Goal: Contribute content: Contribute content

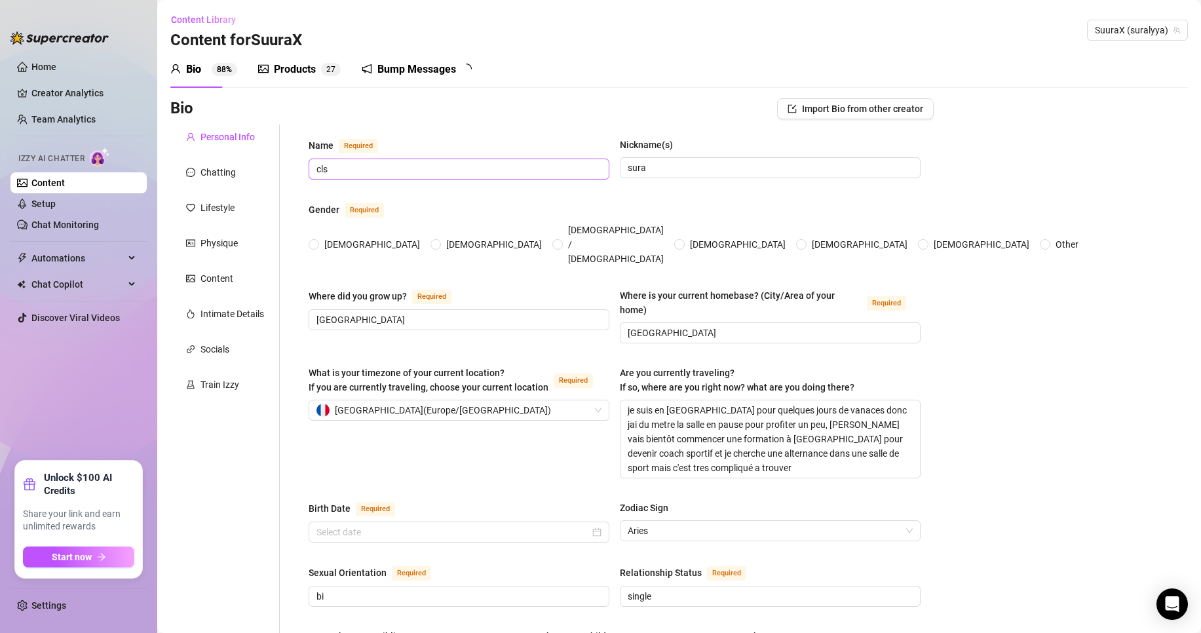
radio input "true"
type input "[DATE]"
click at [65, 180] on link "Content" at bounding box center [47, 183] width 33 height 10
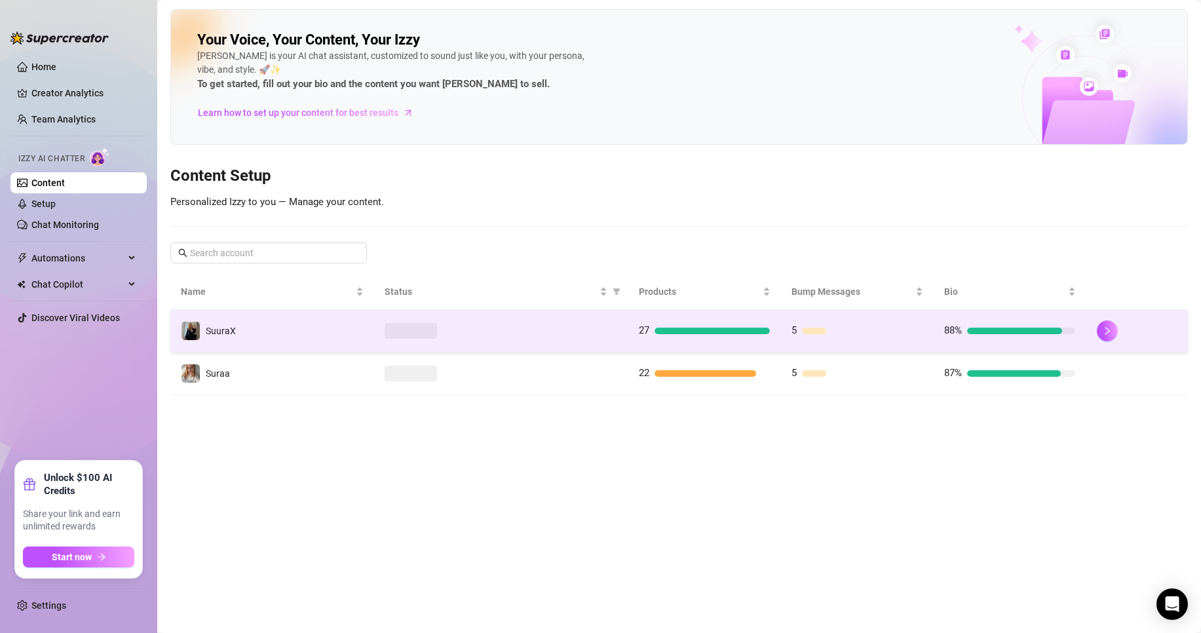
click at [317, 341] on td "SuuraX" at bounding box center [272, 331] width 204 height 43
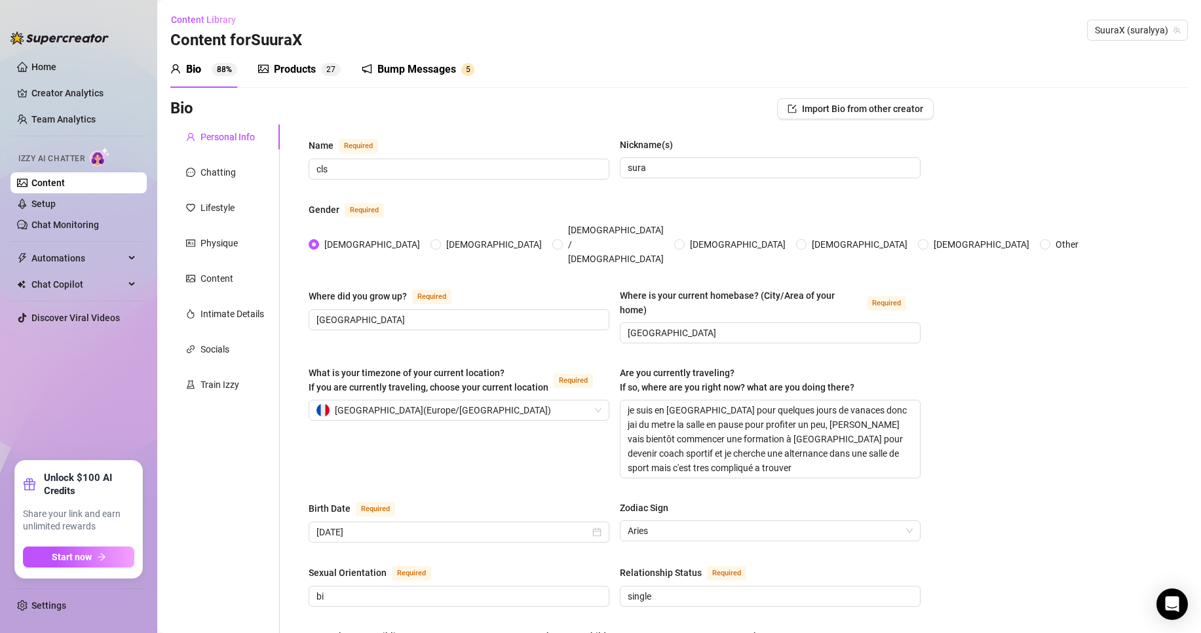
click at [322, 61] on div "Products 2 7" at bounding box center [299, 69] width 83 height 37
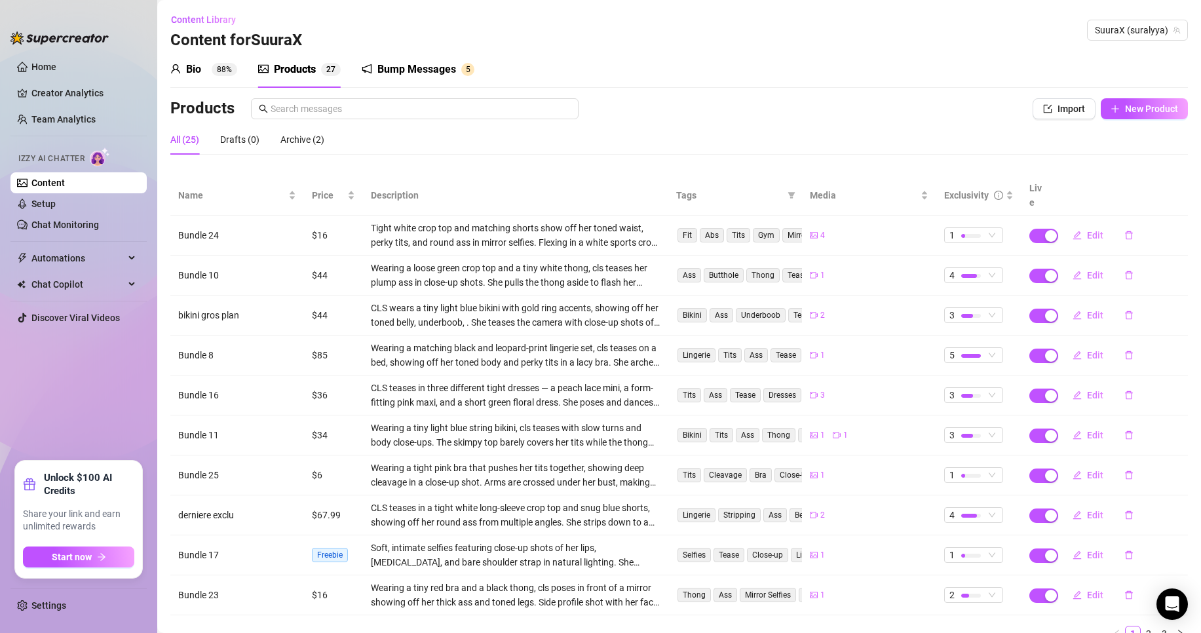
click at [296, 69] on div "Products" at bounding box center [295, 70] width 42 height 16
click at [1128, 113] on span "New Product" at bounding box center [1151, 109] width 53 height 10
type textarea "Type your message here..."
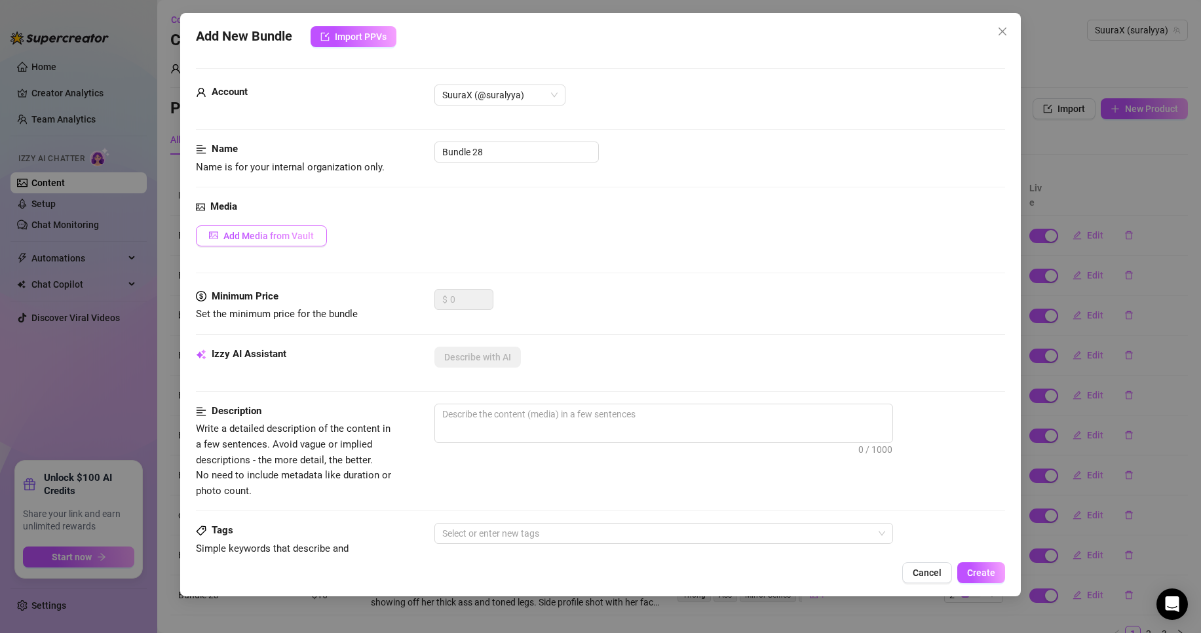
click at [290, 243] on button "Add Media from Vault" at bounding box center [261, 235] width 131 height 21
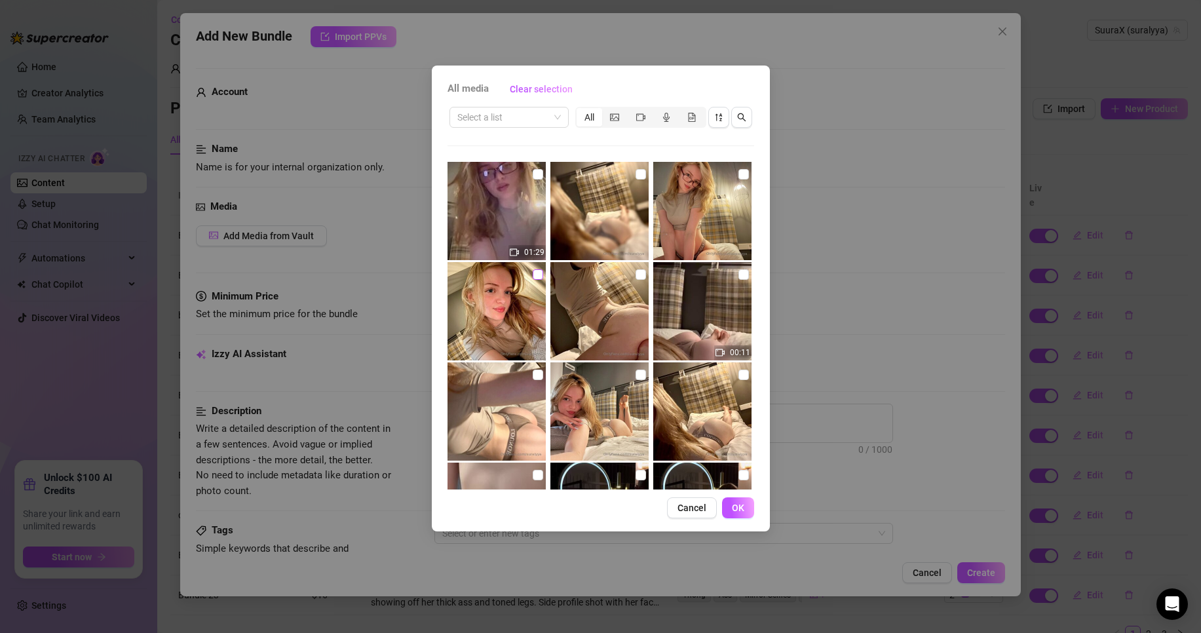
click at [533, 273] on input "checkbox" at bounding box center [538, 274] width 10 height 10
checkbox input "true"
click at [739, 172] on input "checkbox" at bounding box center [744, 174] width 10 height 10
checkbox input "true"
click at [539, 170] on input "checkbox" at bounding box center [538, 174] width 10 height 10
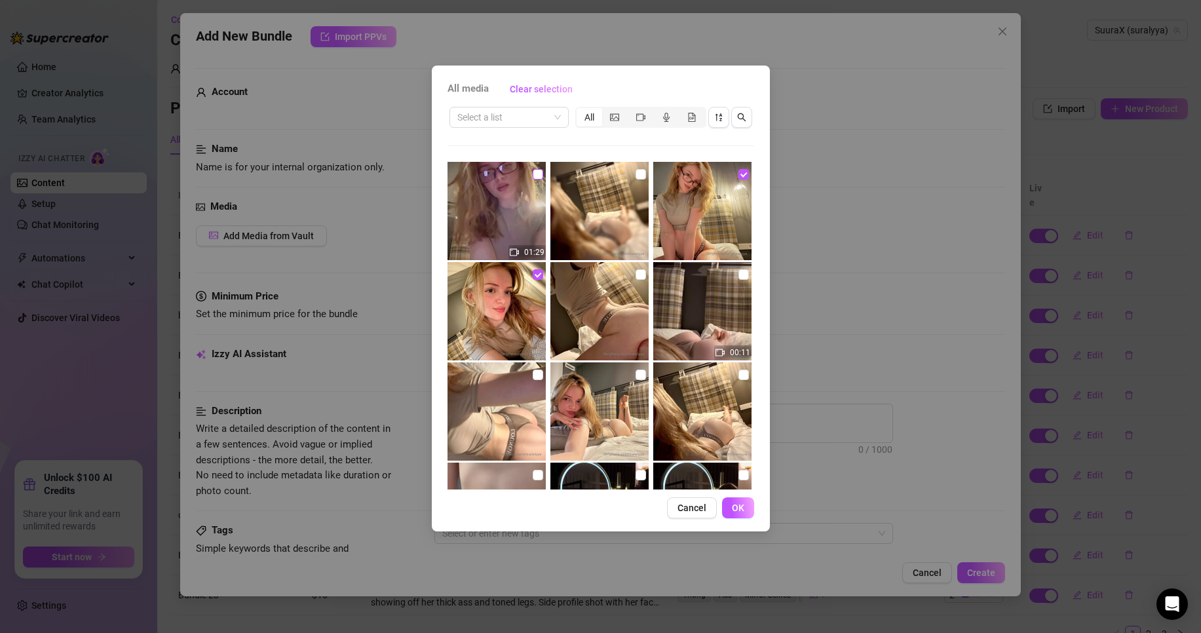
checkbox input "true"
click at [744, 501] on button "OK" at bounding box center [738, 507] width 32 height 21
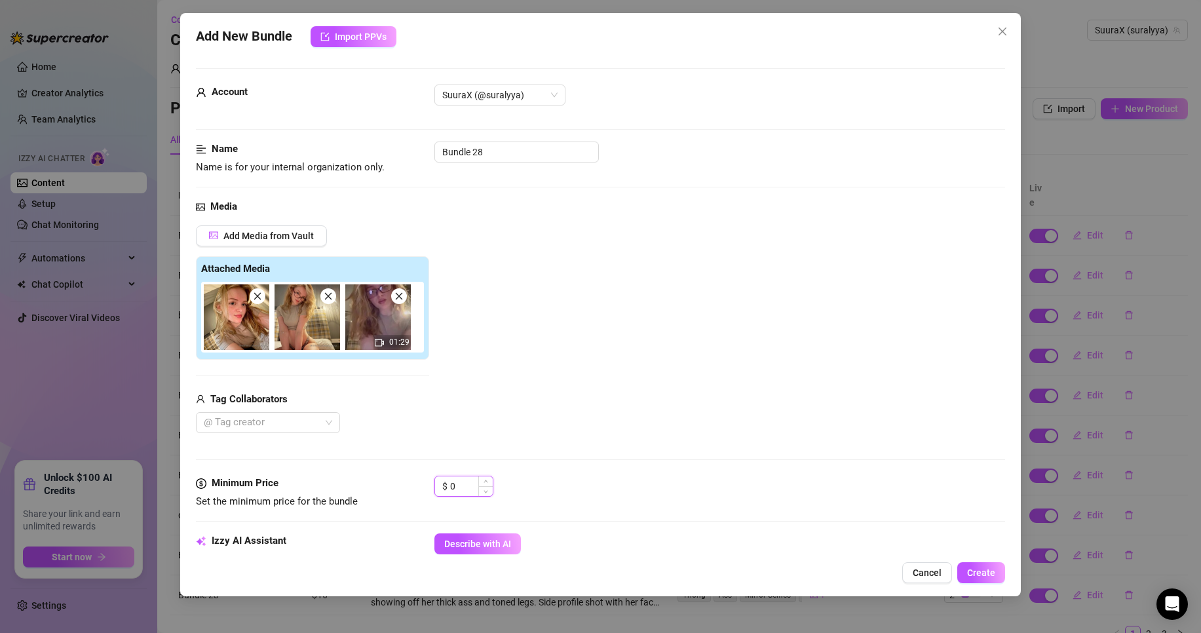
drag, startPoint x: 476, startPoint y: 487, endPoint x: 461, endPoint y: 488, distance: 15.7
click at [461, 488] on input "0" at bounding box center [471, 486] width 43 height 20
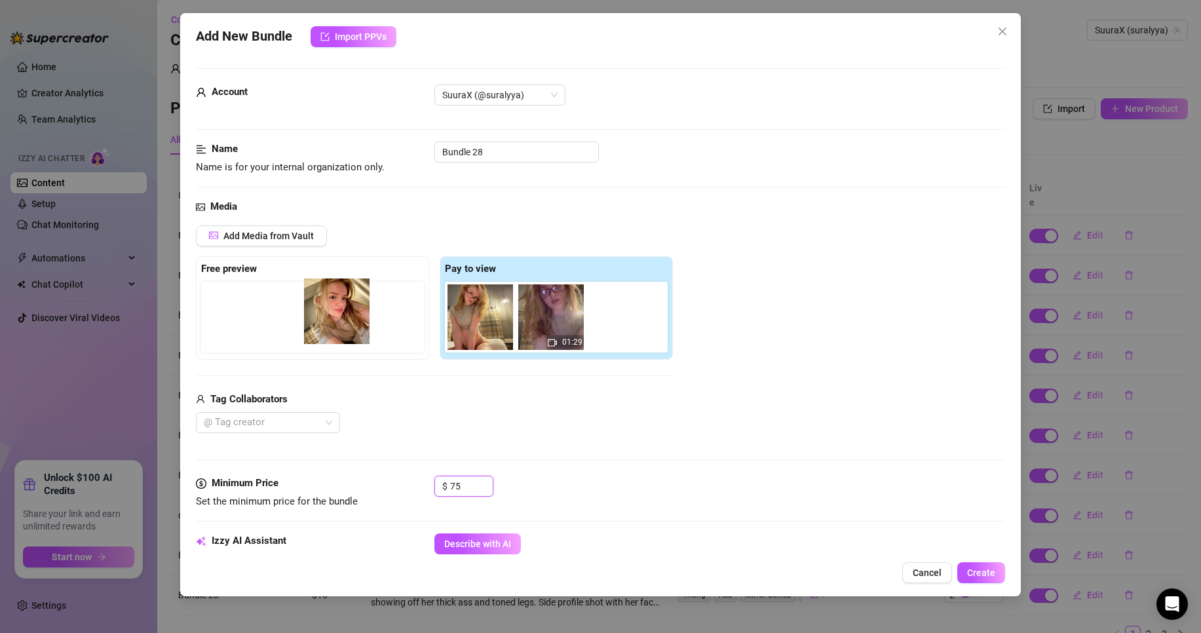
drag, startPoint x: 488, startPoint y: 334, endPoint x: 360, endPoint y: 346, distance: 127.7
click at [329, 324] on div "Free preview Pay to view 01:29" at bounding box center [434, 308] width 477 height 104
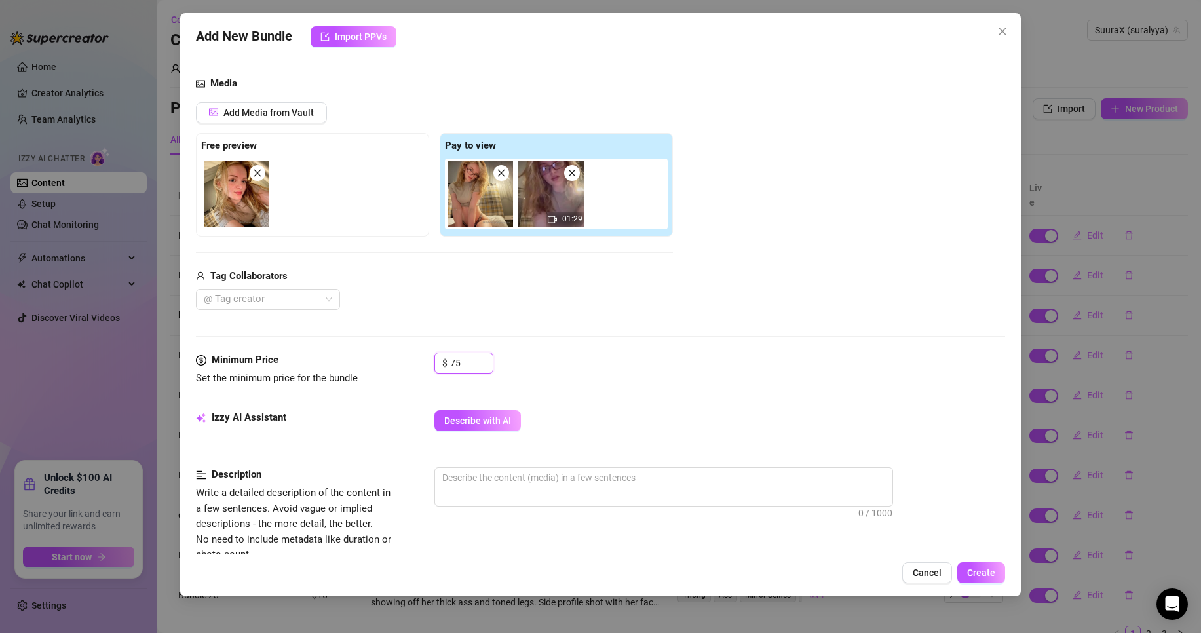
scroll to position [262, 0]
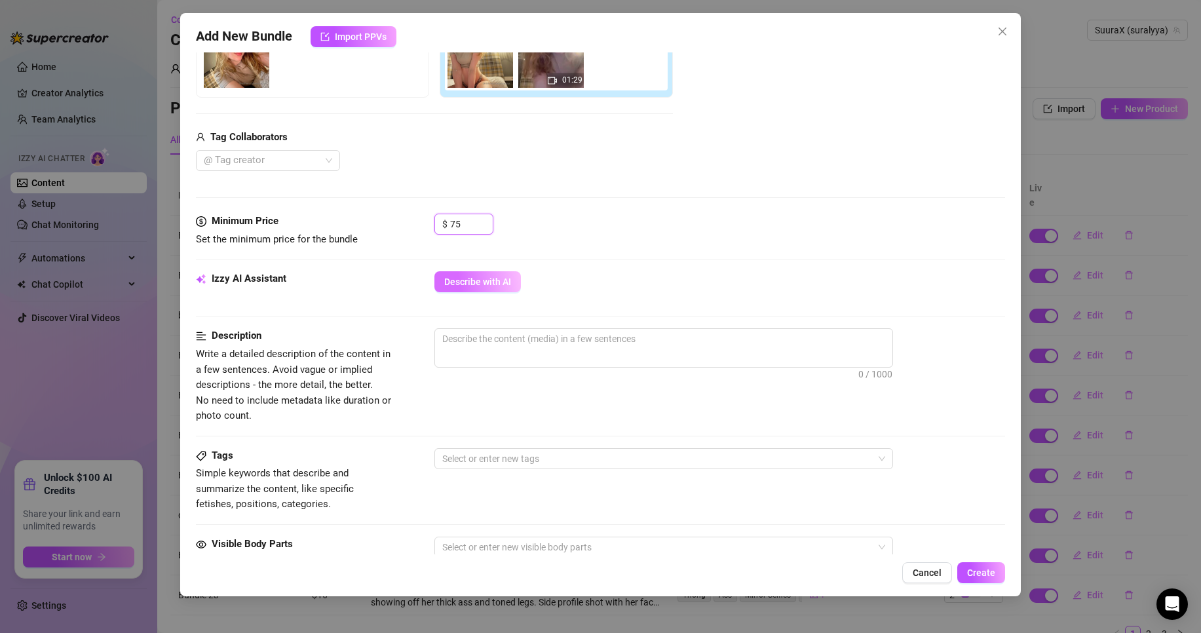
type input "75"
click at [483, 273] on button "Describe with AI" at bounding box center [477, 281] width 87 height 21
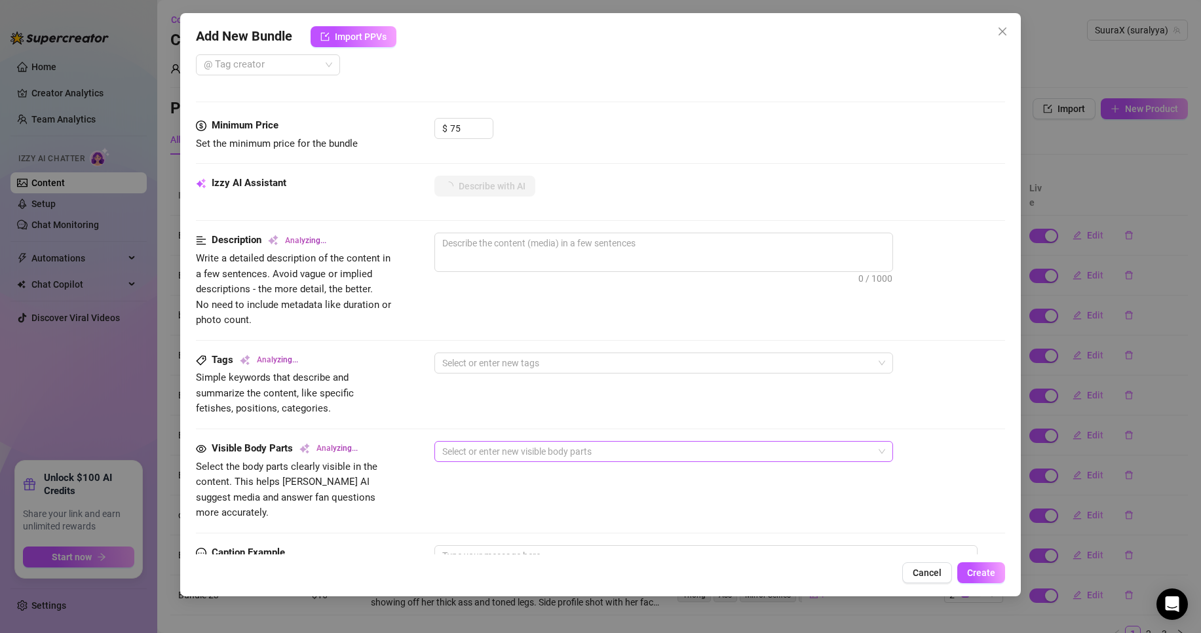
scroll to position [590, 0]
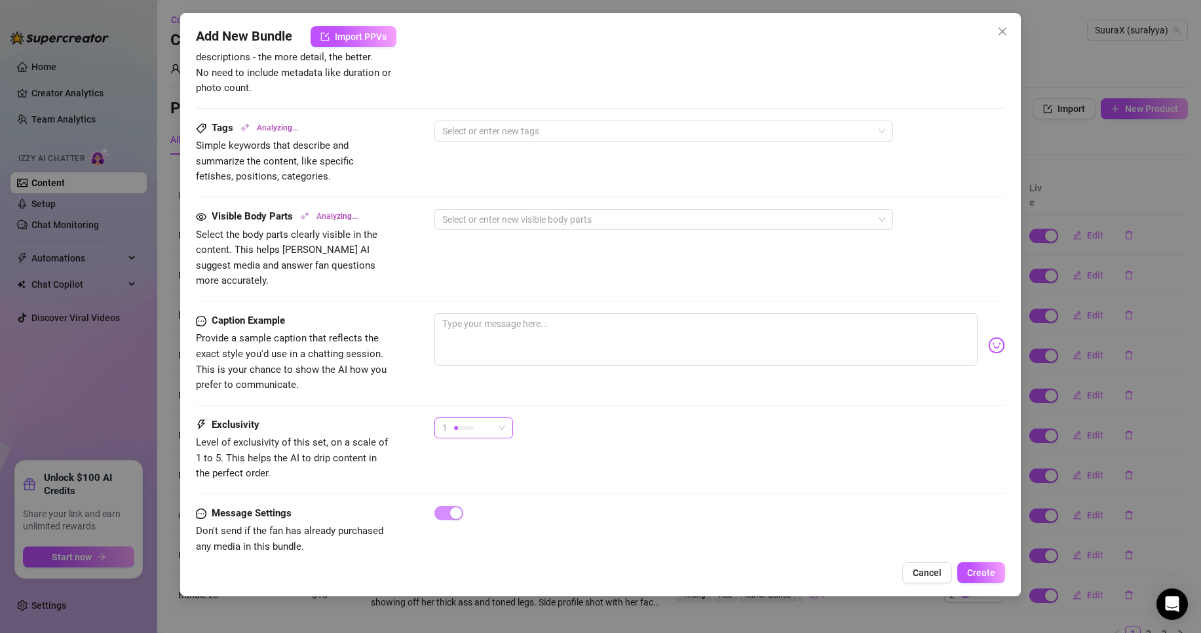
click at [501, 422] on span "1" at bounding box center [473, 428] width 63 height 20
click at [504, 503] on span "4" at bounding box center [487, 501] width 85 height 14
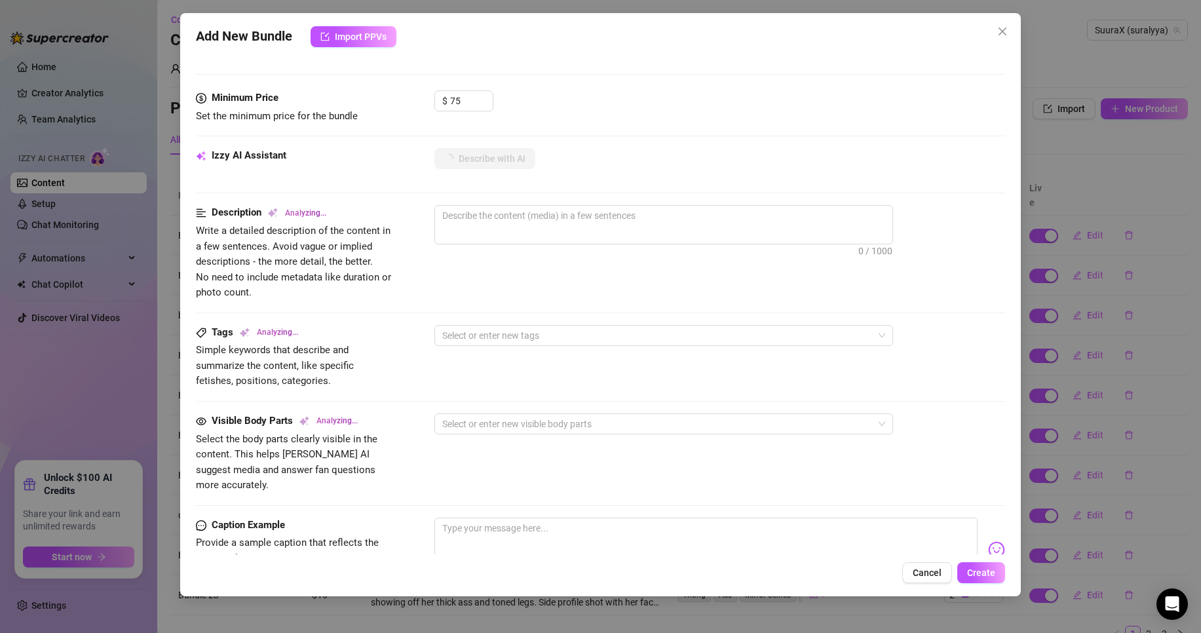
scroll to position [393, 0]
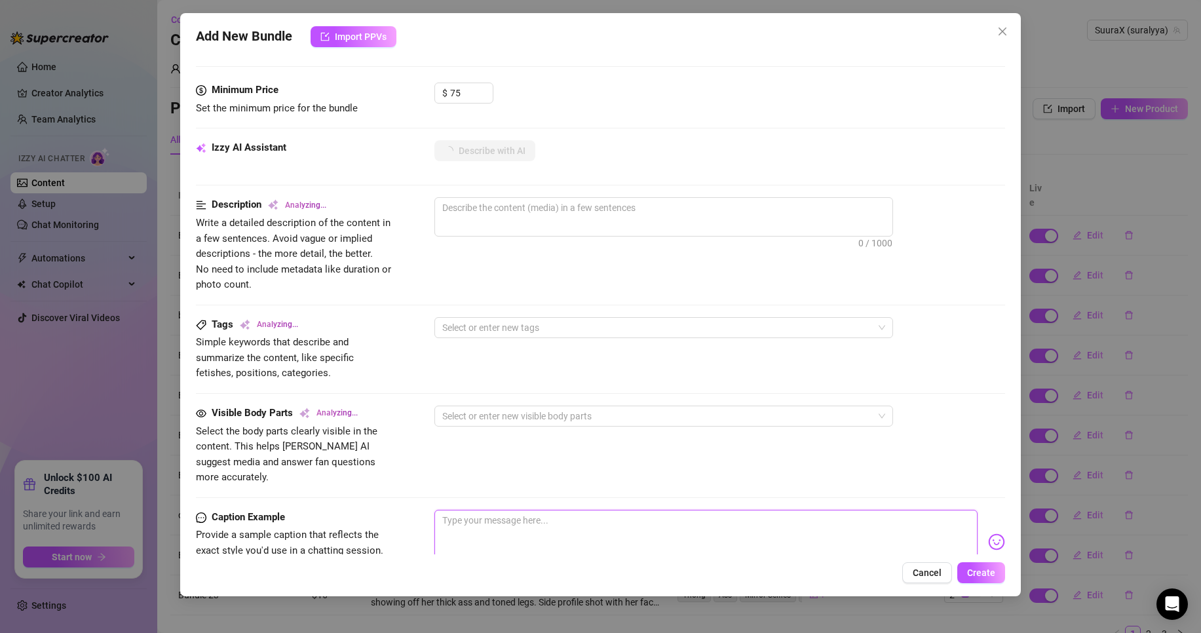
click at [523, 514] on textarea at bounding box center [705, 536] width 543 height 52
type textarea "t"
type textarea "tu"
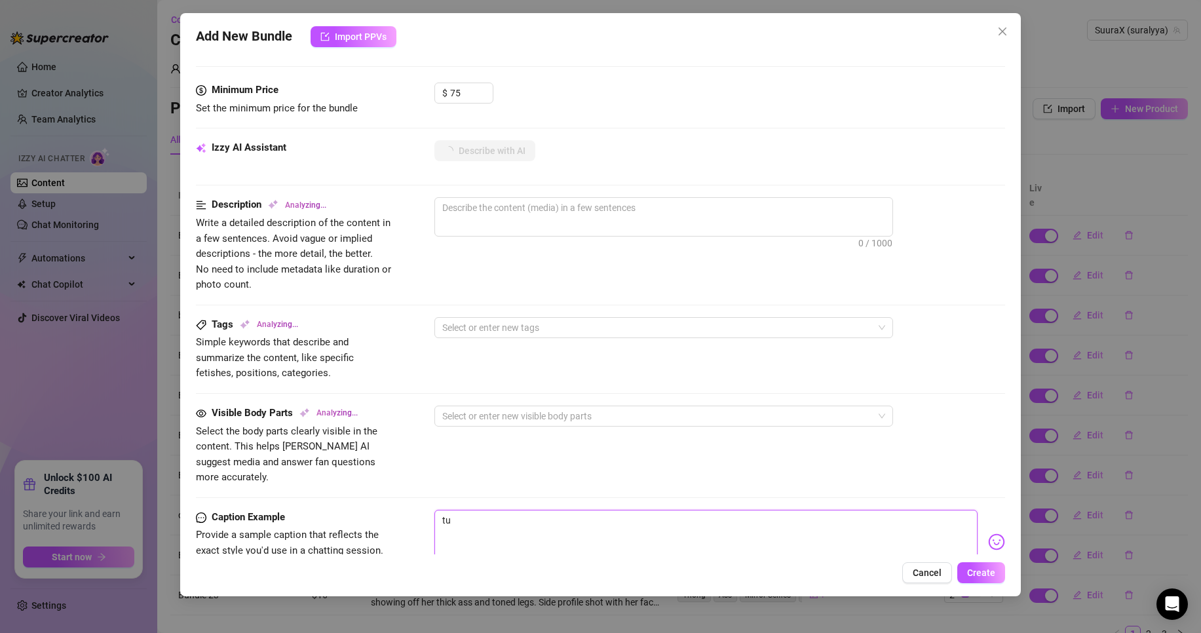
type textarea "tu n"
type textarea "tu n'"
type textarea "tu n'e"
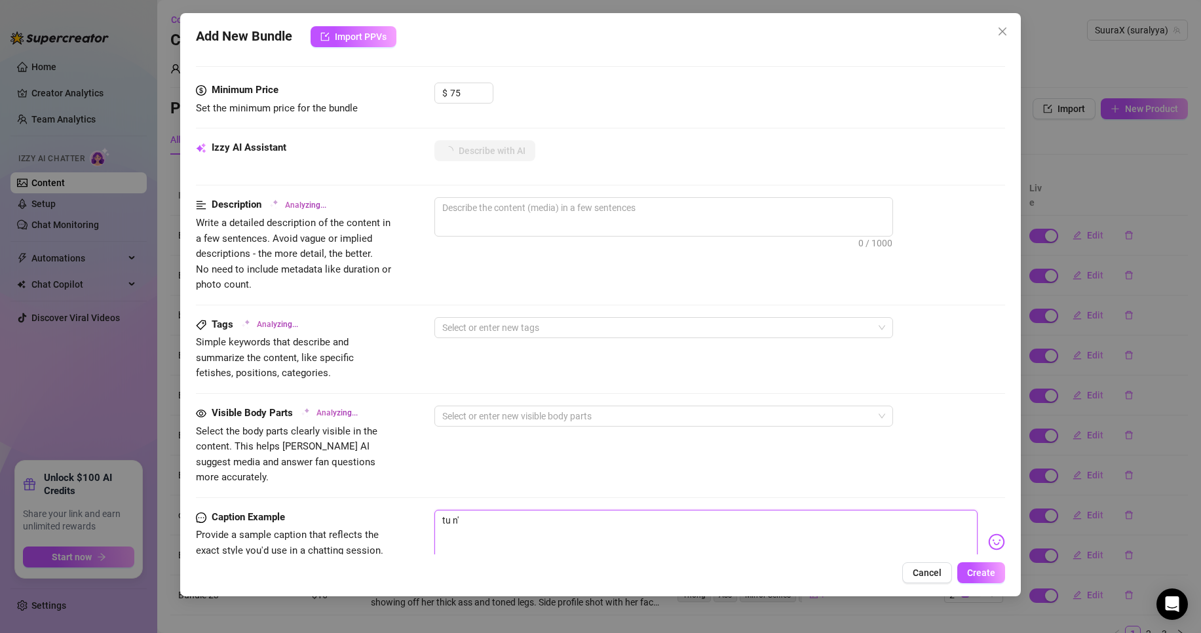
type textarea "tu n'e"
type textarea "tu n'ee"
type textarea "tu n'e"
type textarea "tu n'es"
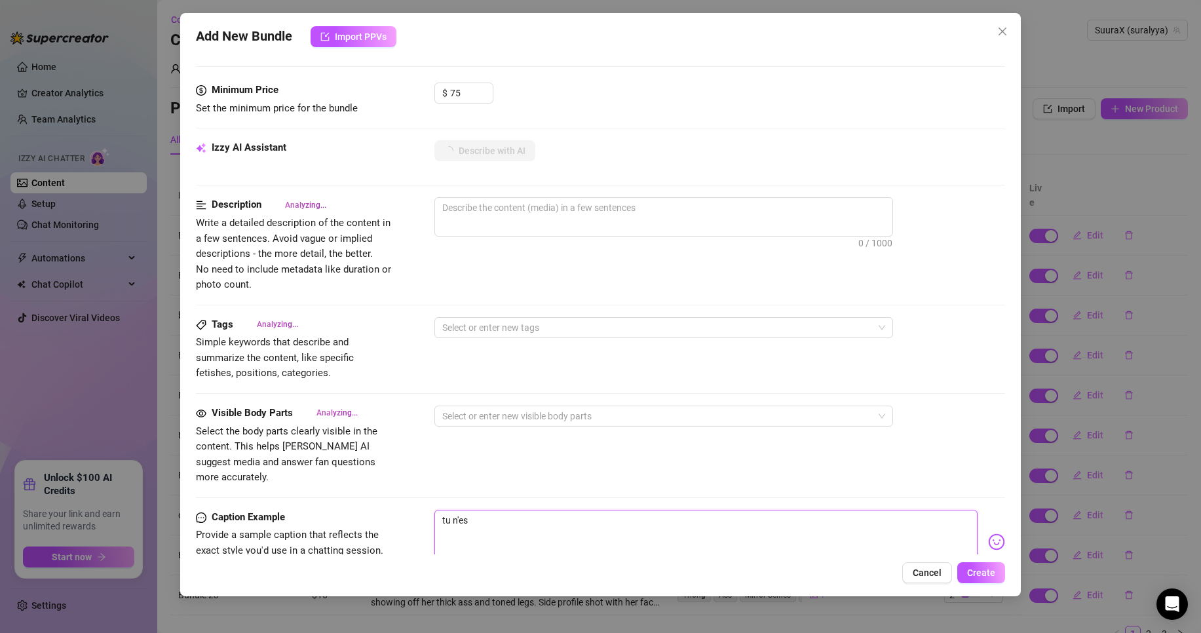
type textarea "tu n'es"
type textarea "Wearing"
type textarea "tu n'esr"
type textarea "tu n'esr t"
type textarea "Wearing a"
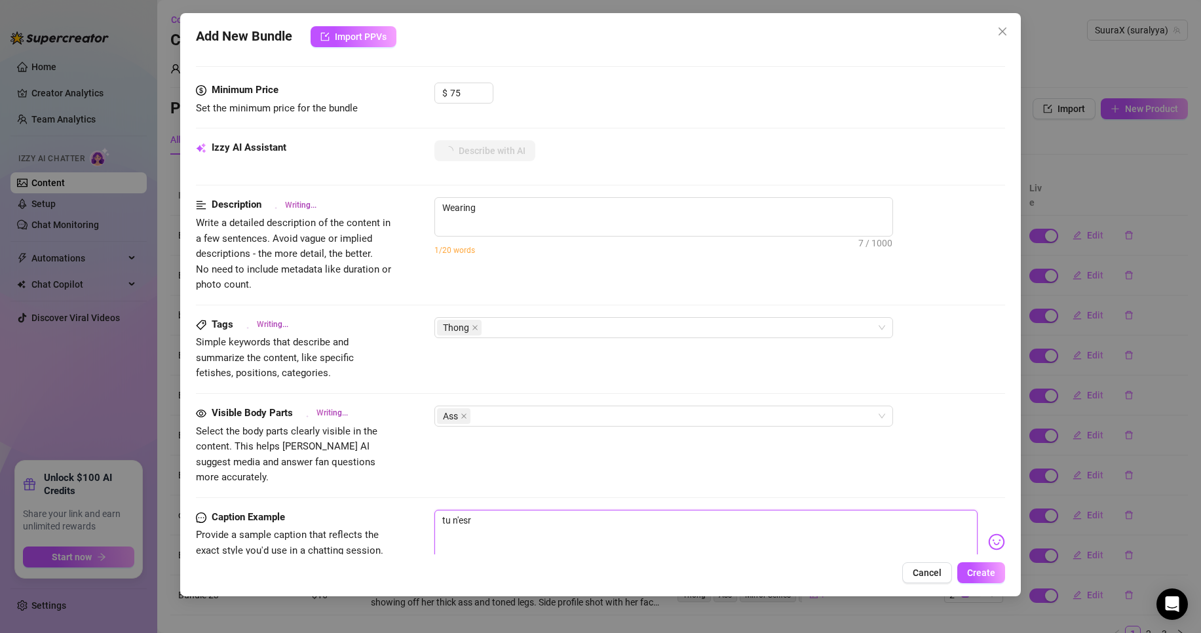
type textarea "tu n'esr t"
type textarea "Wearing a tight"
type textarea "tu n'esr tp"
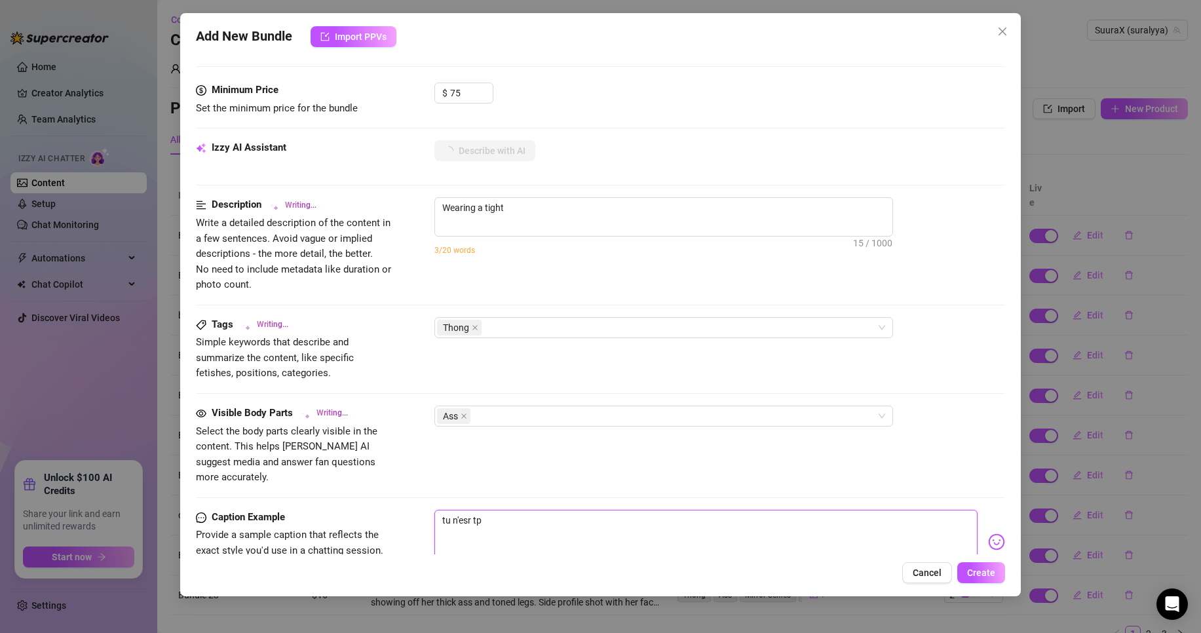
type textarea "Wearing a tight beige"
type textarea "Wearing a tight beige crop"
type textarea "tu n'esr tpa"
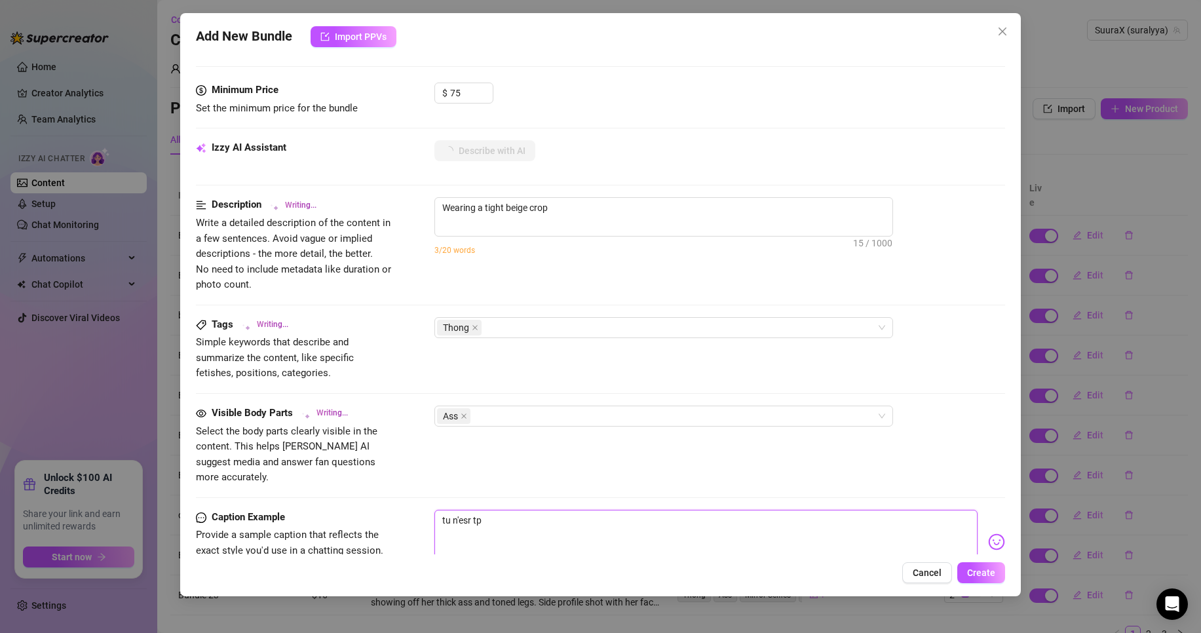
type textarea "tu n'esr tpa"
type textarea "Wearing a tight beige crop top"
type textarea "Wearing a tight beige crop top and"
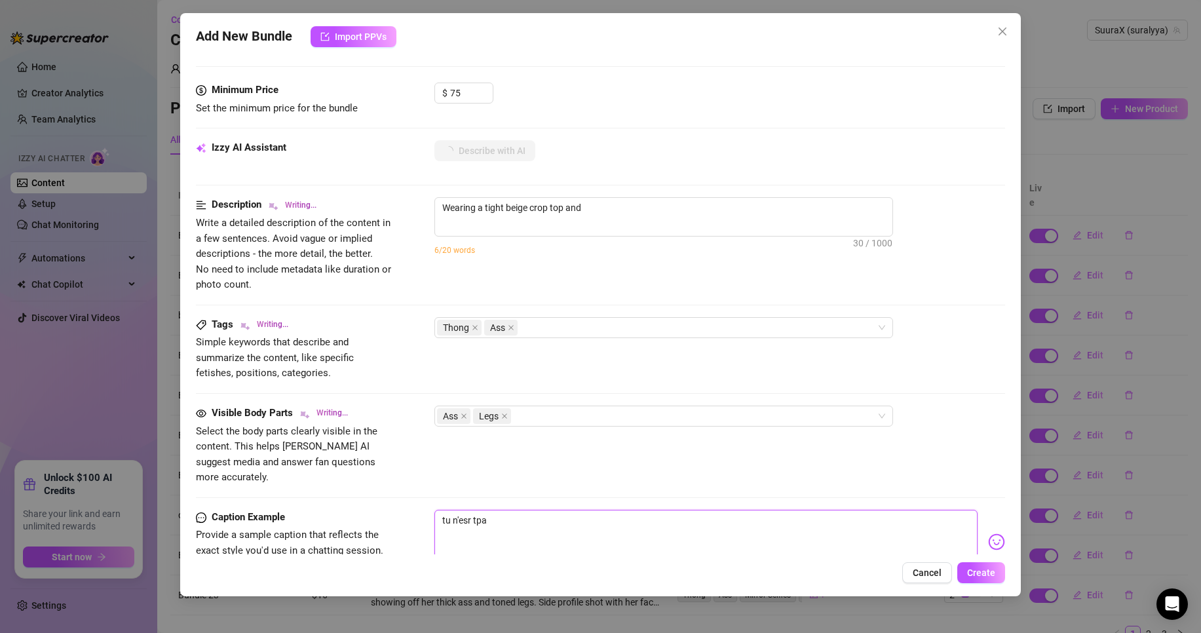
type textarea "tu n'esr tp"
type textarea "Wearing a tight beige crop top and grey"
type textarea "tu n'esr t"
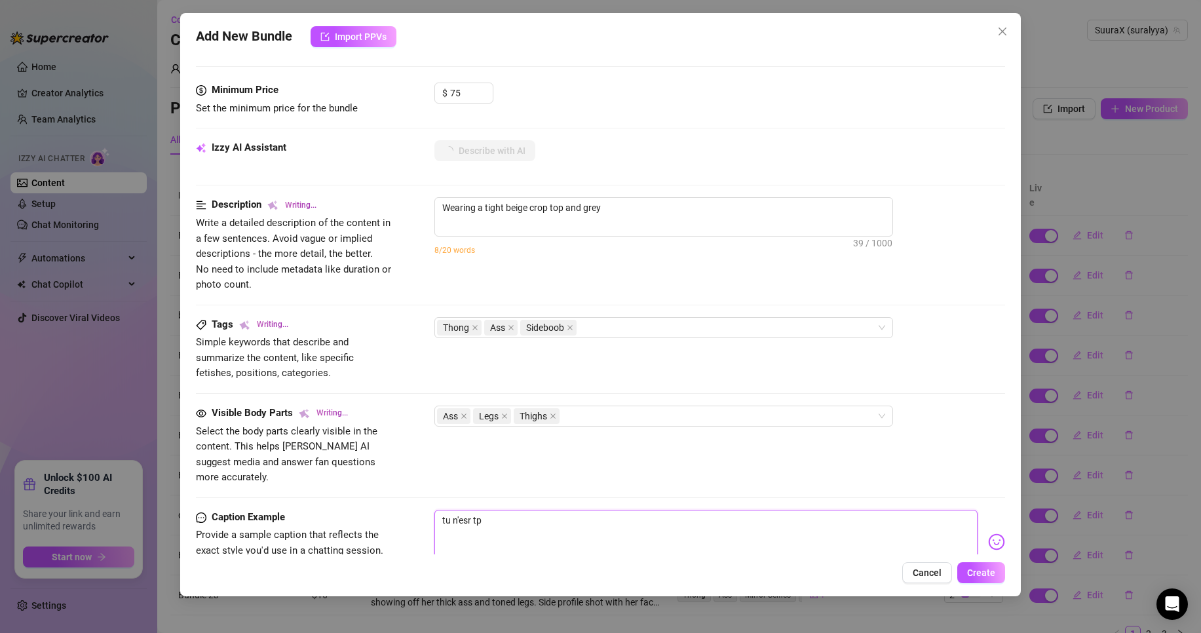
type textarea "tu n'esr t"
type textarea "Wearing a tight beige crop top and grey thong,"
type textarea "tu n'esr"
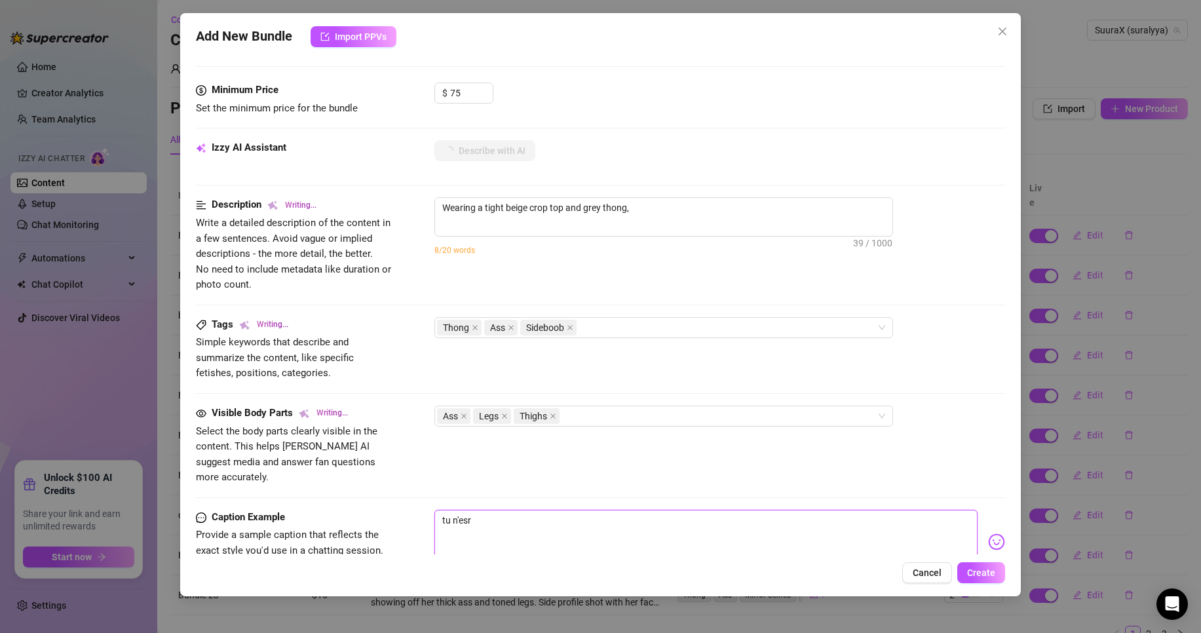
type textarea "Wearing a tight beige crop top and grey thong, she"
type textarea "Wearing a tight beige crop top and grey thong, she teases"
type textarea "tu n'esr"
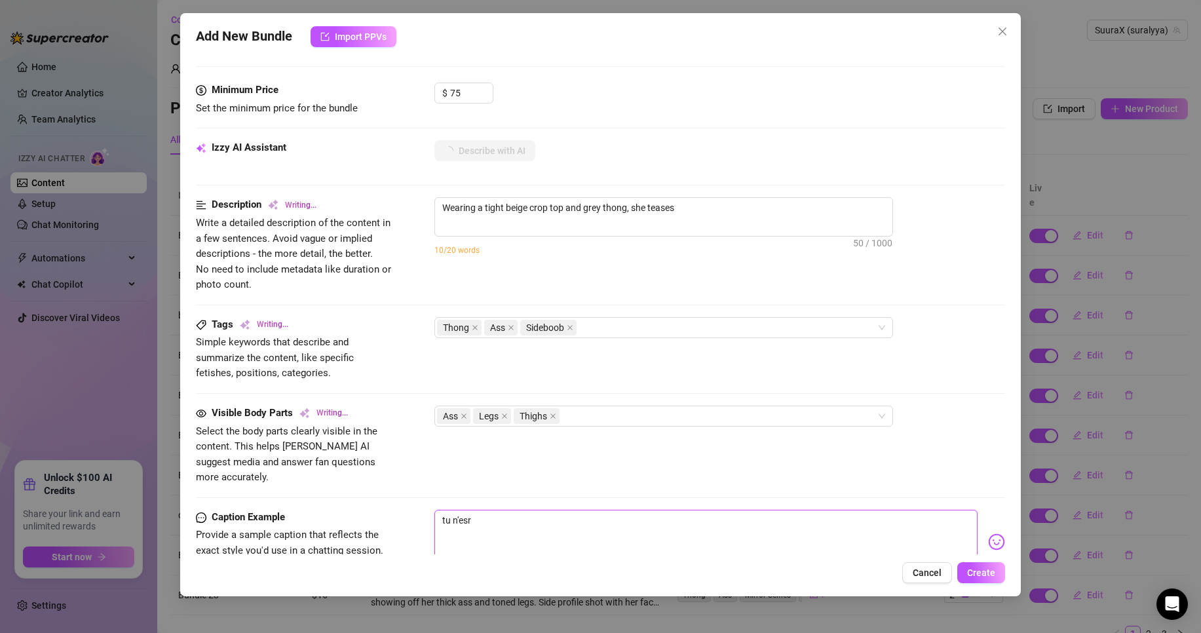
type textarea "tu n'esr"
type textarea "Wearing a tight beige crop top and grey thong, she teases in"
type textarea "Wearing a tight beige crop top and grey thong, she teases in a"
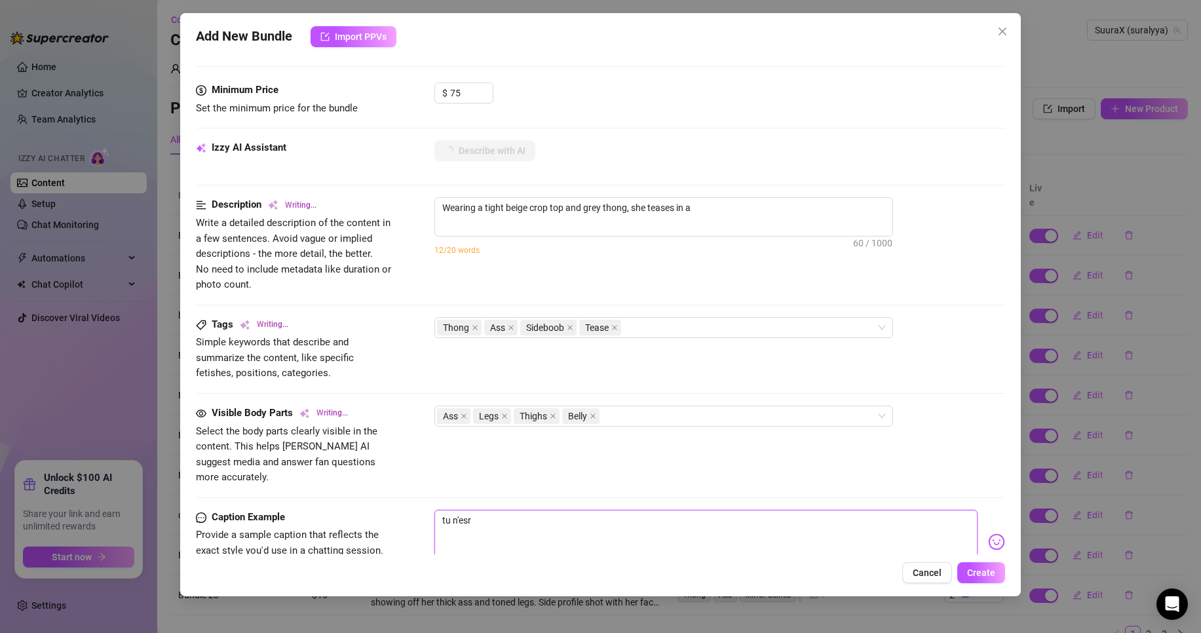
type textarea "Wearing a tight beige crop top and grey thong, she teases in a bedroom"
type textarea "tu n'es"
type textarea "Wearing a tight beige crop top and grey thong, she teases in a bedroom setting,"
type textarea "tu n'es"
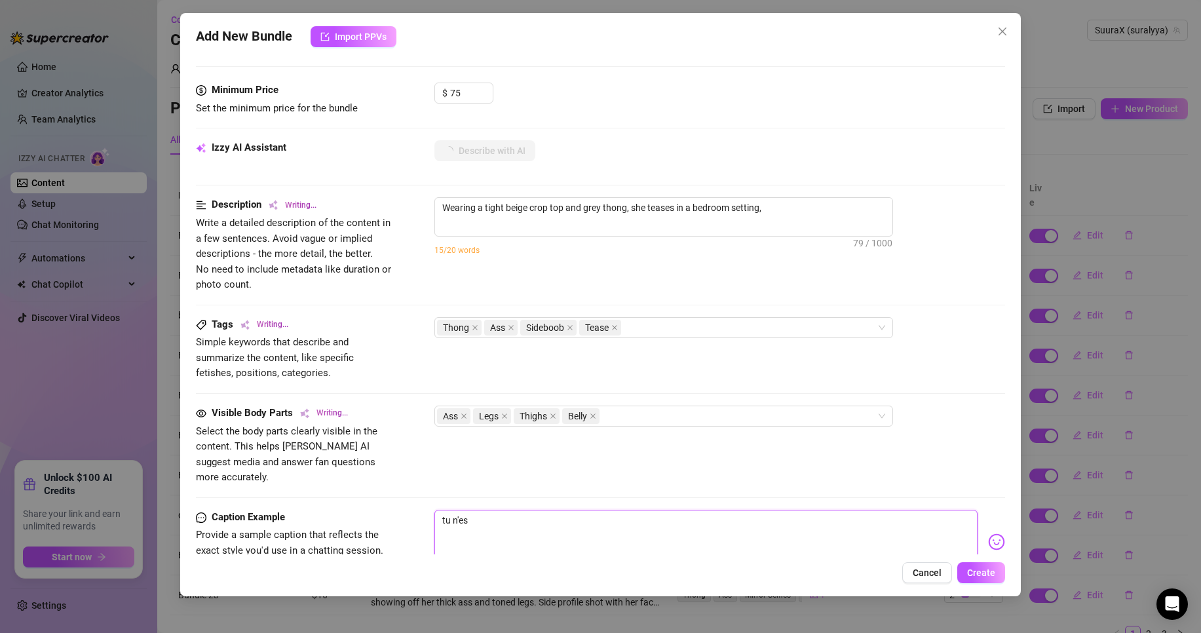
type textarea "tu n'est"
type textarea "Wearing a tight beige crop top and grey thong, she teases in a bedroom setting,…"
type textarea "tu n'est"
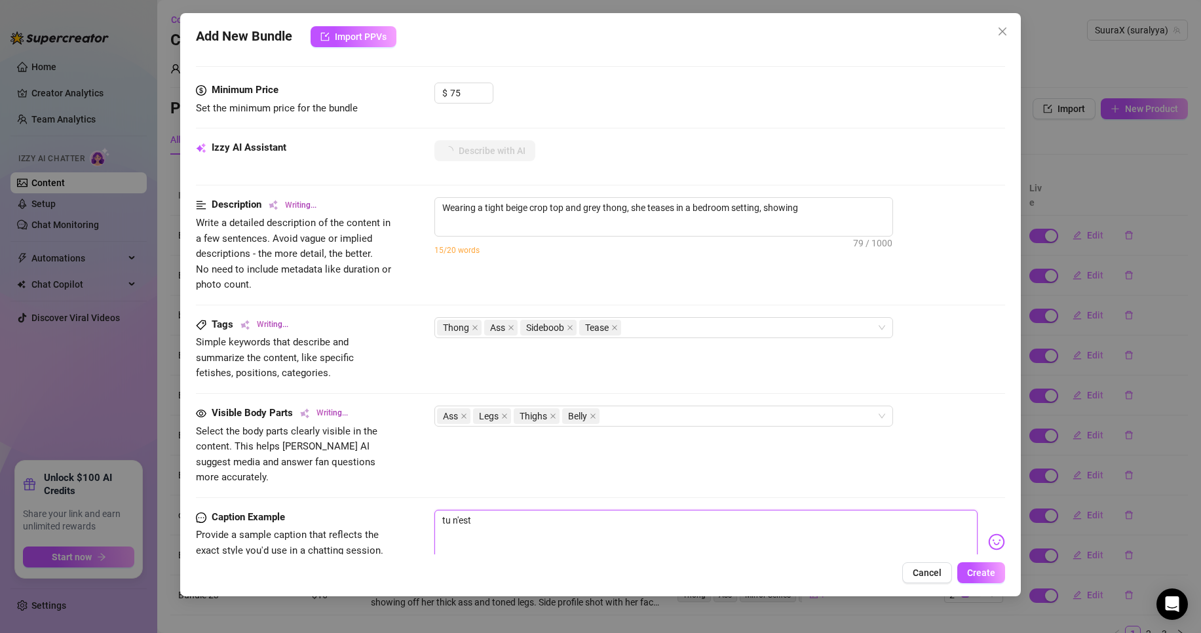
type textarea "tu n'est"
type textarea "Wearing a tight beige crop top and grey thong, she teases in a bedroom setting,…"
type textarea "tu n'est p"
type textarea "tu n'est pa"
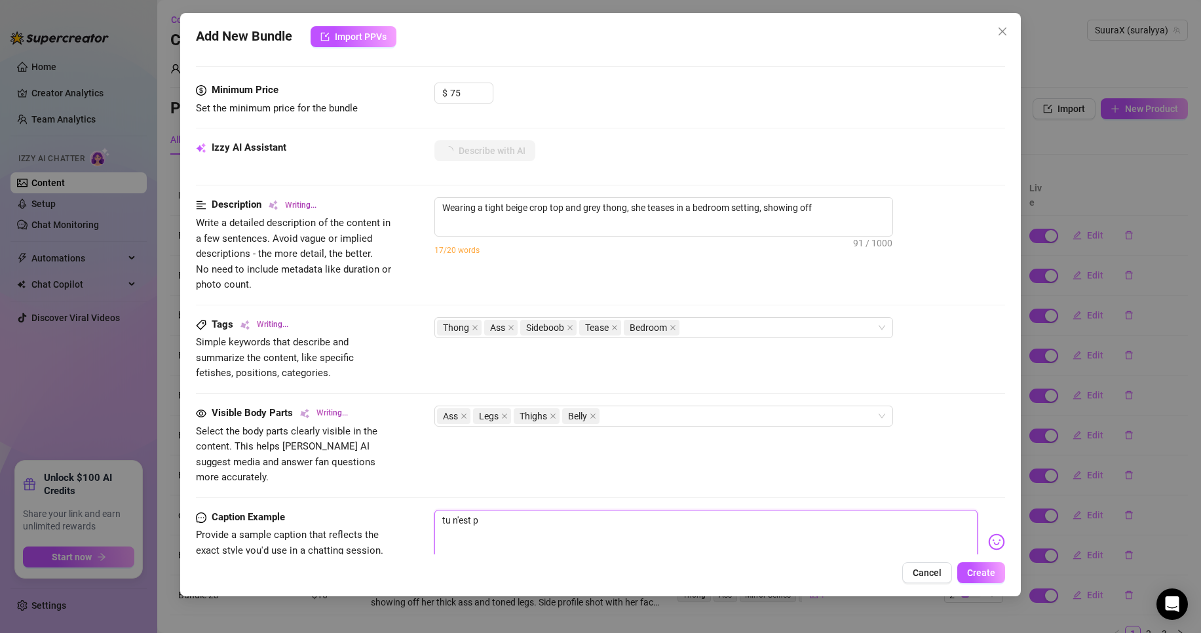
type textarea "Wearing a tight beige crop top and grey thong, she teases in a bedroom setting,…"
type textarea "tu n'est pa"
type textarea "Wearing a tight beige crop top and grey thong, she teases in a bedroom setting,…"
type textarea "tu n'est pas"
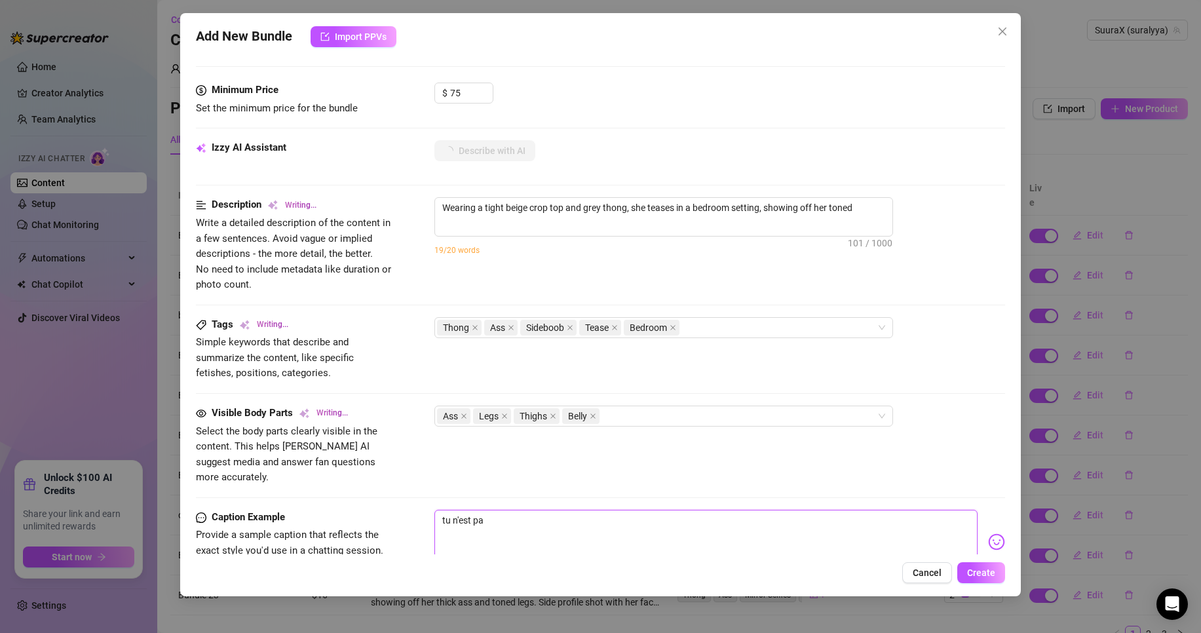
type textarea "tu n'est pas"
type textarea "Wearing a tight beige crop top and grey thong, she teases in a bedroom setting,…"
type textarea "tu n'est pas"
type textarea "Wearing a tight beige crop top and grey thong, she teases in a bedroom setting,…"
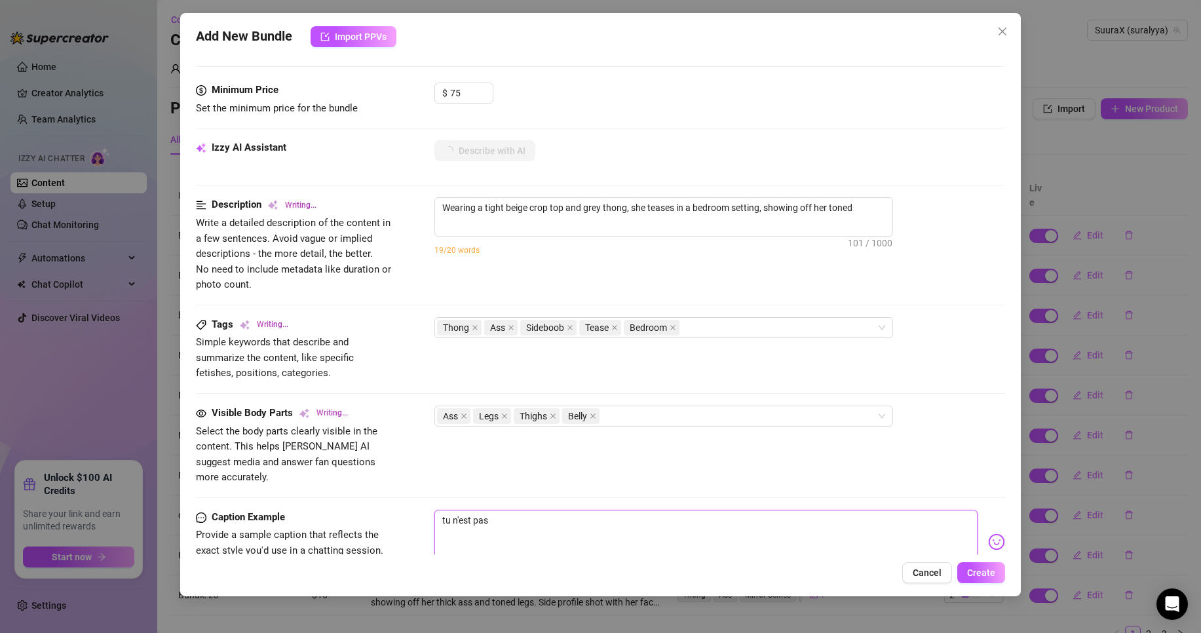
type textarea "Wearing a tight beige crop top and grey thong, she teases in a bedroom setting,…"
type textarea "tu n'est pas p"
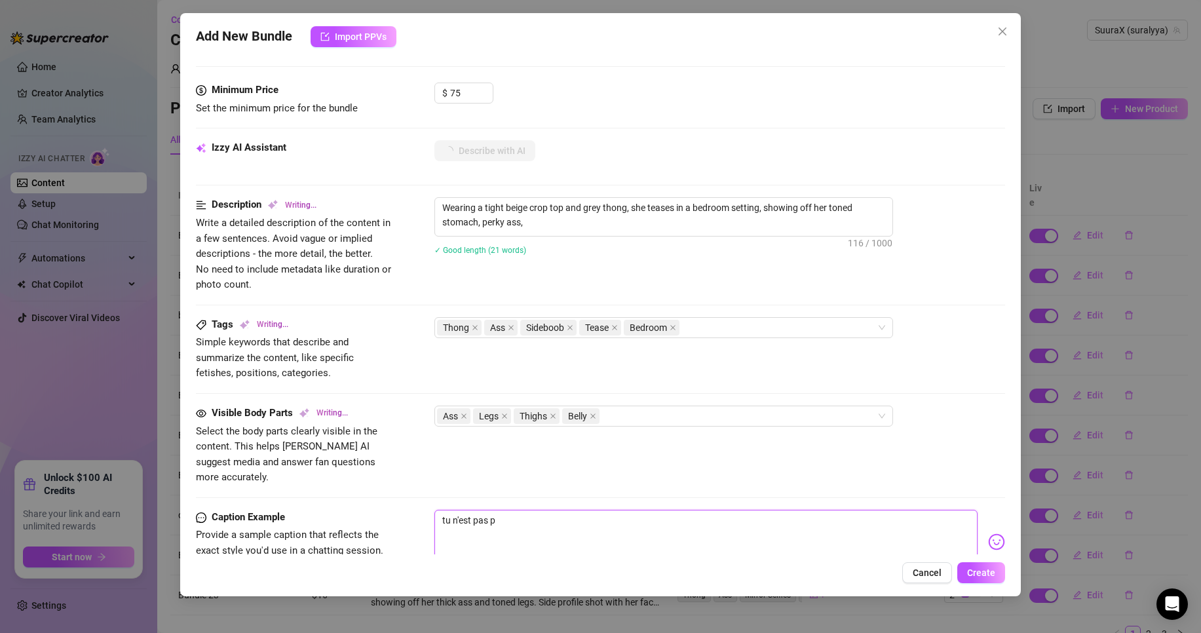
type textarea "Wearing a tight beige crop top and grey thong, she teases in a bedroom setting,…"
type textarea "tu n'est pas pr"
type textarea "tu n'est pas pre"
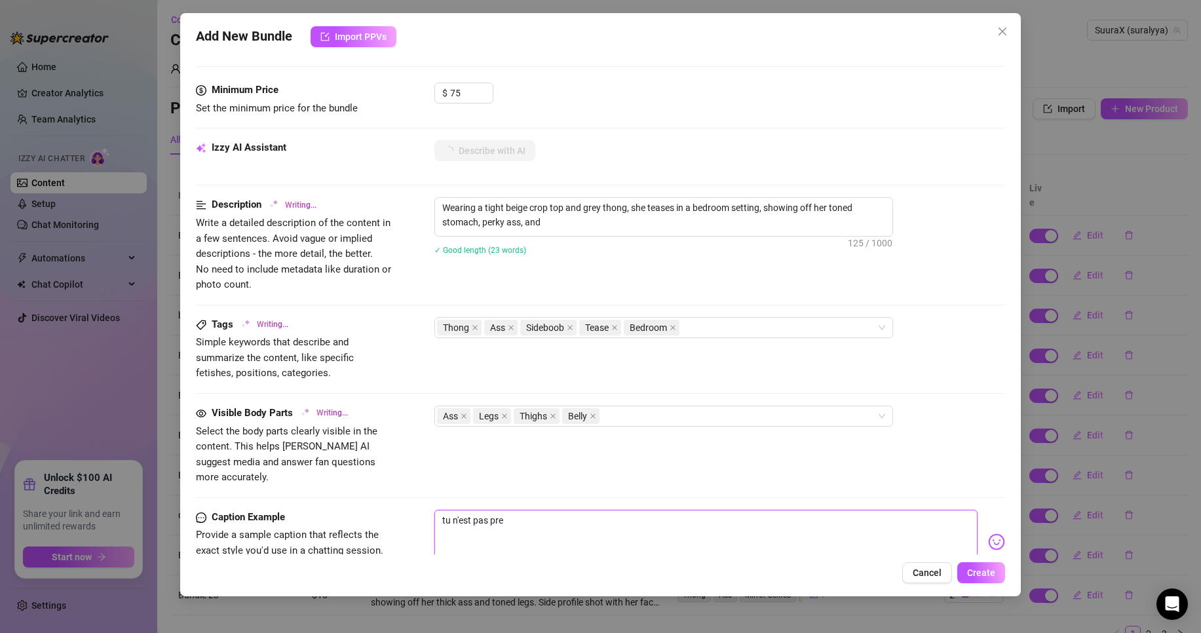
type textarea "tu n'est pas pre"
type textarea "Wearing a tight beige crop top and grey thong, she teases in a bedroom setting,…"
type textarea "tu n'est pas pret"
type textarea "Wearing a tight beige crop top and grey thong, she teases in a bedroom setting,…"
type textarea "tu n'est pas pret"
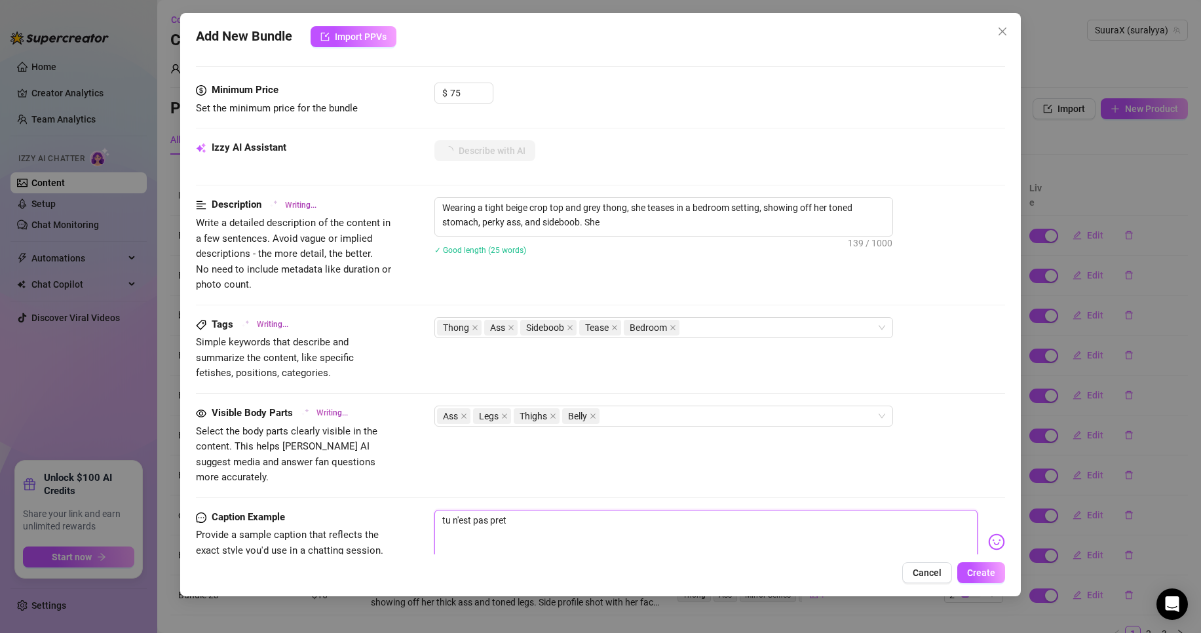
type textarea "Wearing a tight beige crop top and grey thong, she teases in a bedroom setting,…"
type textarea "tu n'est pas pret p"
type textarea "Wearing a tight beige crop top and grey thong, she teases in a bedroom setting,…"
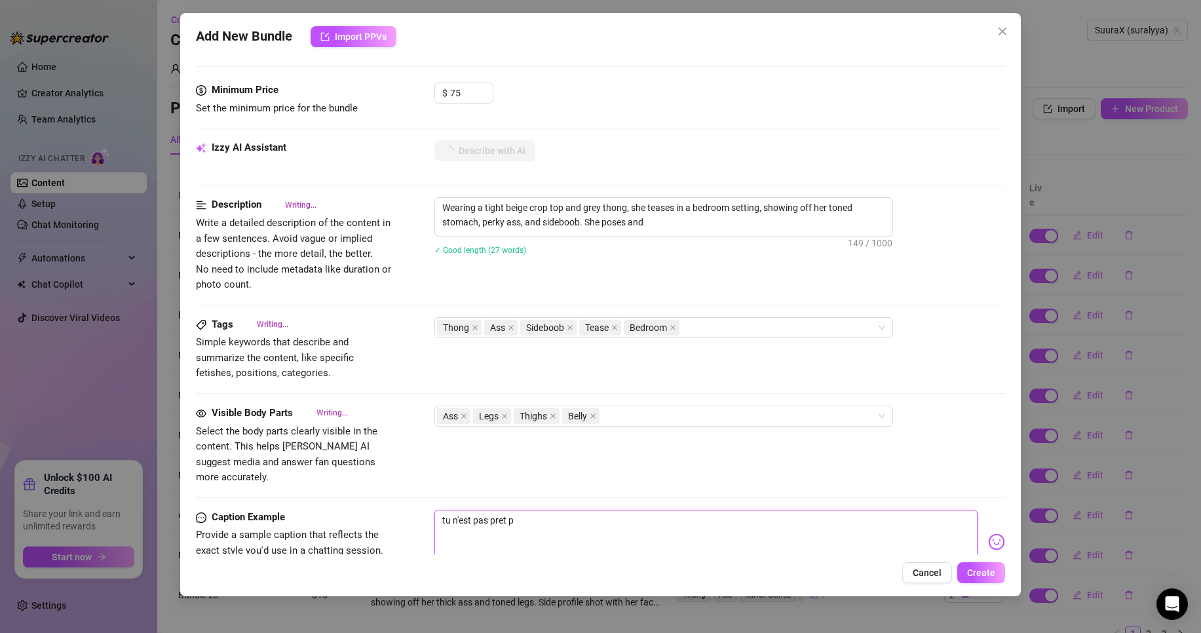
type textarea "Wearing a tight beige crop top and grey thong, she teases in a bedroom setting,…"
type textarea "tu n'est pas pret po"
type textarea "Wearing a tight beige crop top and grey thong, she teases in a bedroom setting,…"
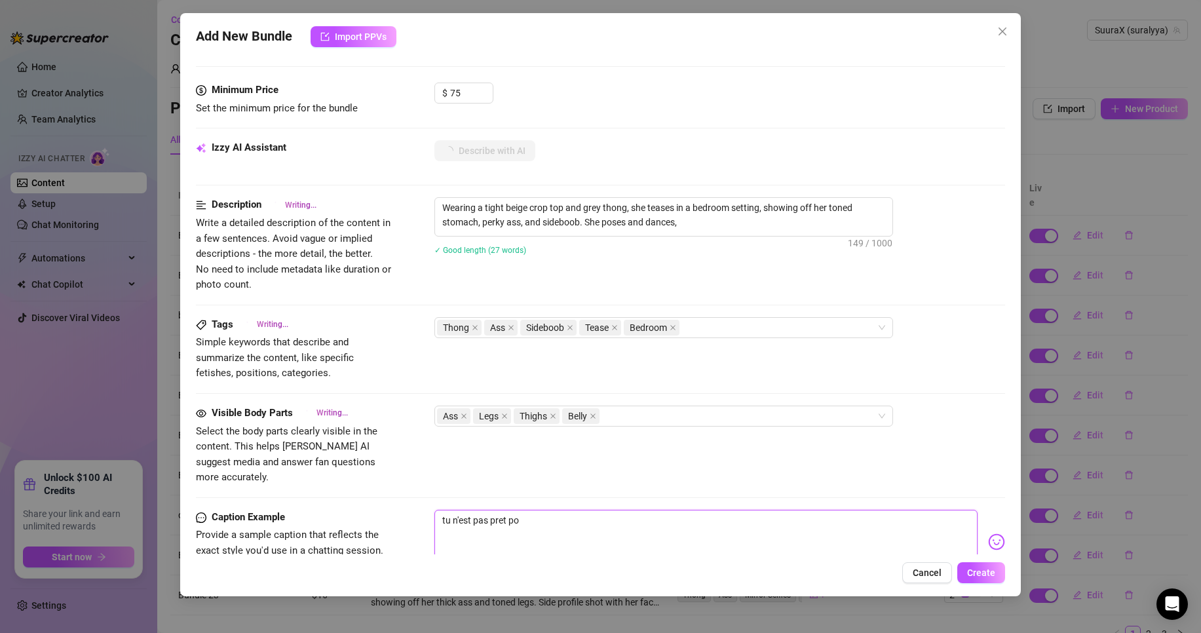
type textarea "Wearing a tight beige crop top and grey thong, she teases in a bedroom setting,…"
type textarea "tu n'est pas pret pou"
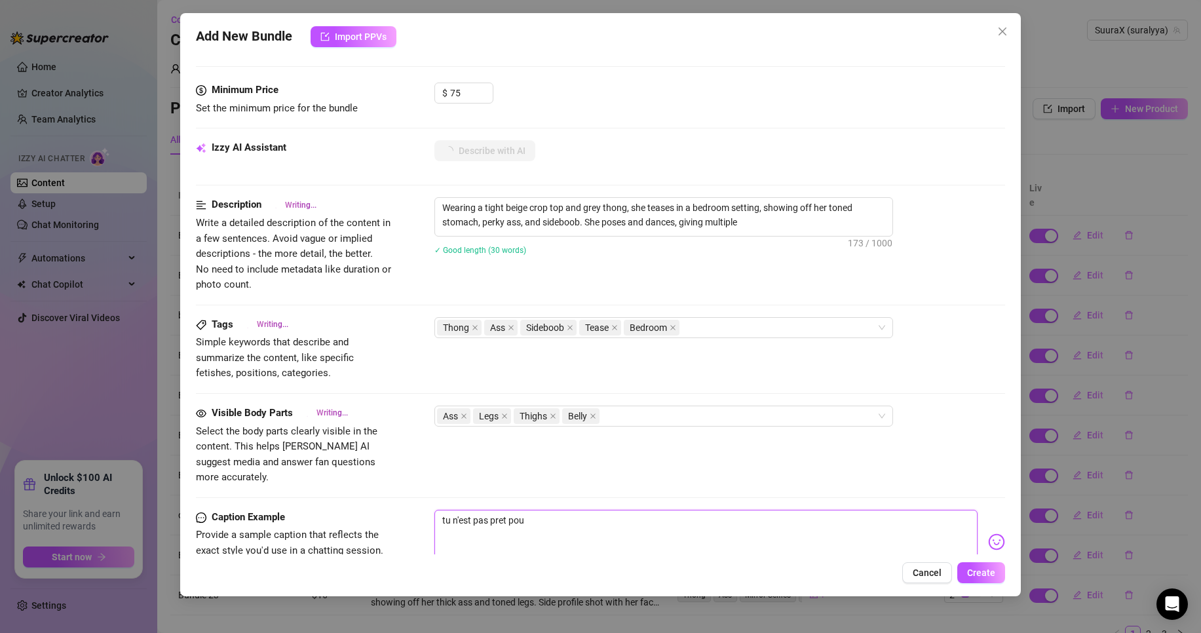
type textarea "Wearing a tight beige crop top and grey thong, she teases in a bedroom setting,…"
type textarea "tu n'est pas pret pour"
type textarea "Wearing a tight beige crop top and grey thong, she teases in a bedroom setting,…"
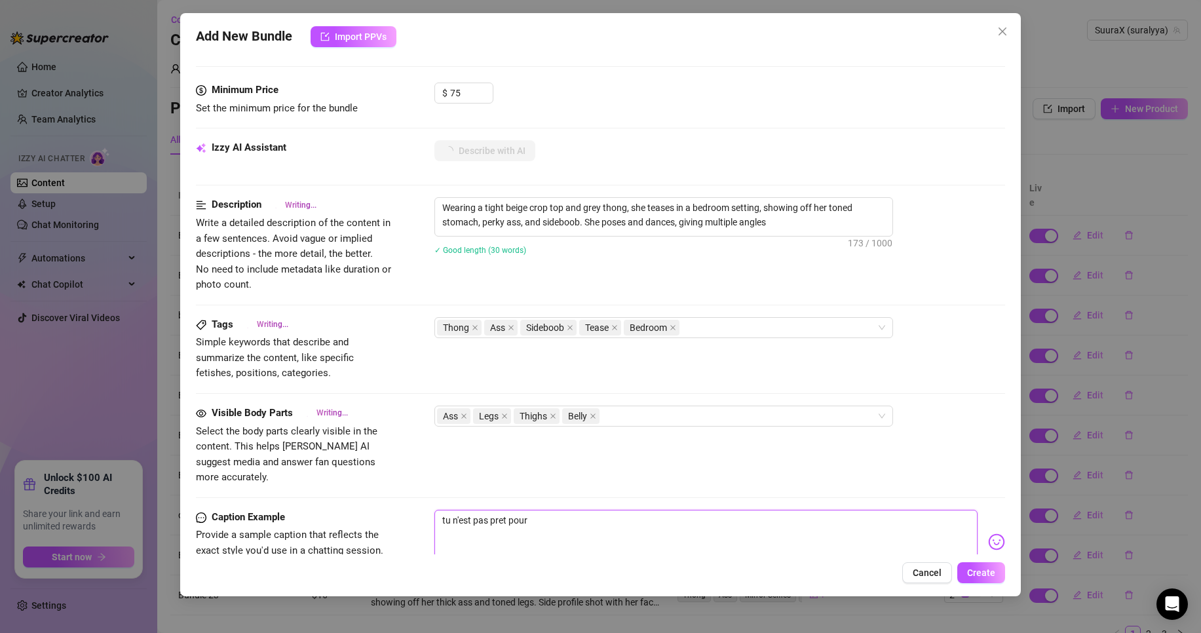
type textarea "Wearing a tight beige crop top and grey thong, she teases in a bedroom setting,…"
type textarea "tu n'est pas pret pour"
type textarea "tu n'est pas pret pour c"
type textarea "Wearing a tight beige crop top and grey thong, she teases in a bedroom setting,…"
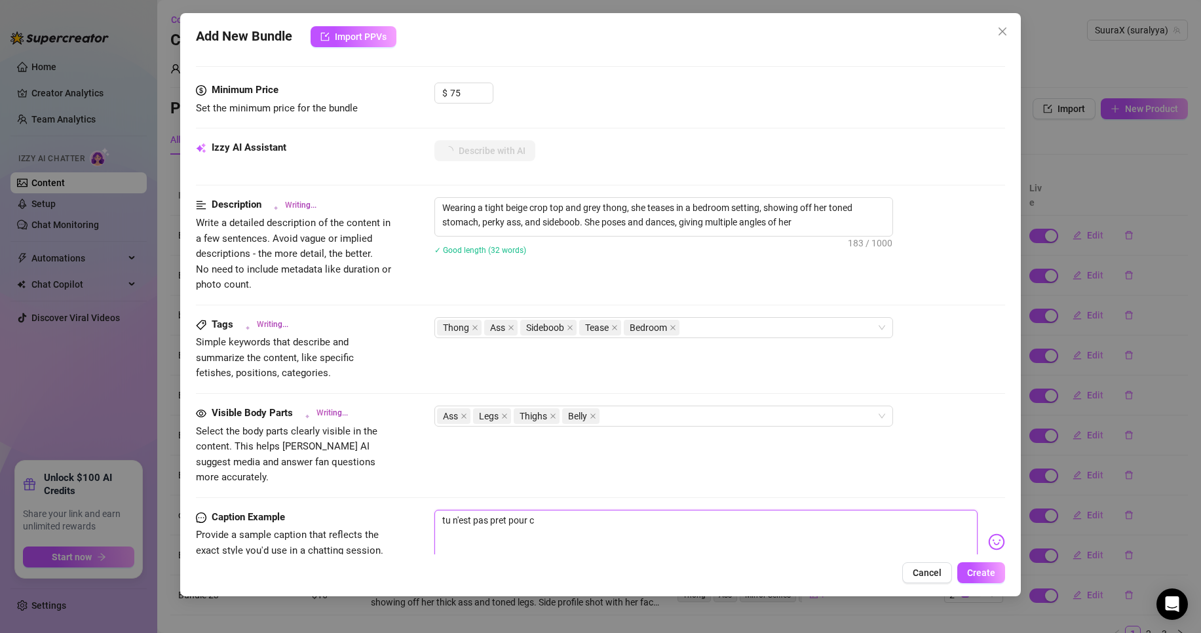
type textarea "Wearing a tight beige crop top and grey thong, she teases in a bedroom setting,…"
type textarea "tu n'est pas pret pour ca"
type textarea "Wearing a tight beige crop top and grey thong, she teases in a bedroom setting,…"
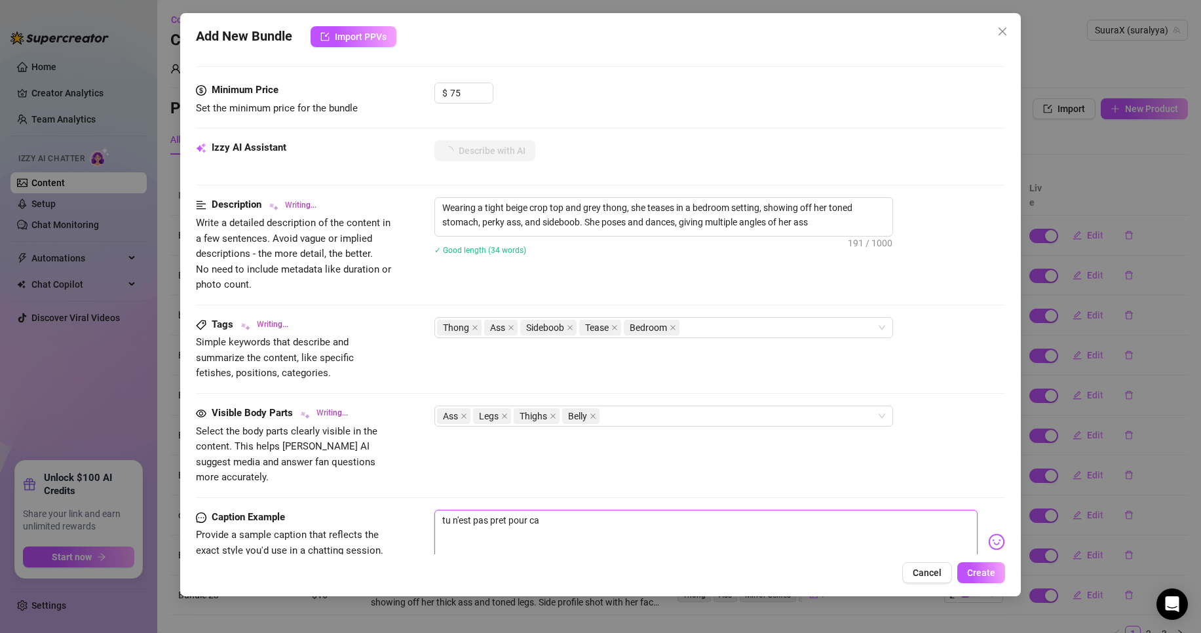
type textarea "Wearing a tight beige crop top and grey thong, she teases in a bedroom setting,…"
type textarea "tu n'est pas pret pour ca"
type textarea "Wearing a tight beige crop top and grey thong, she teases in a bedroom setting,…"
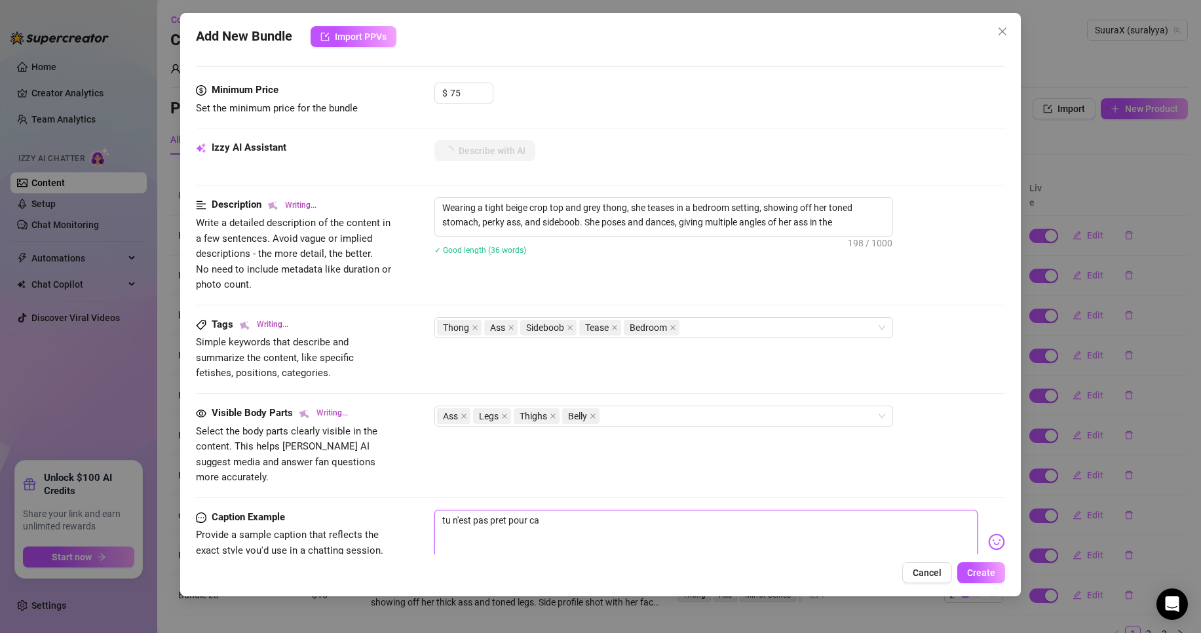
type textarea "Wearing a tight beige crop top and grey thong, she teases in a bedroom setting,…"
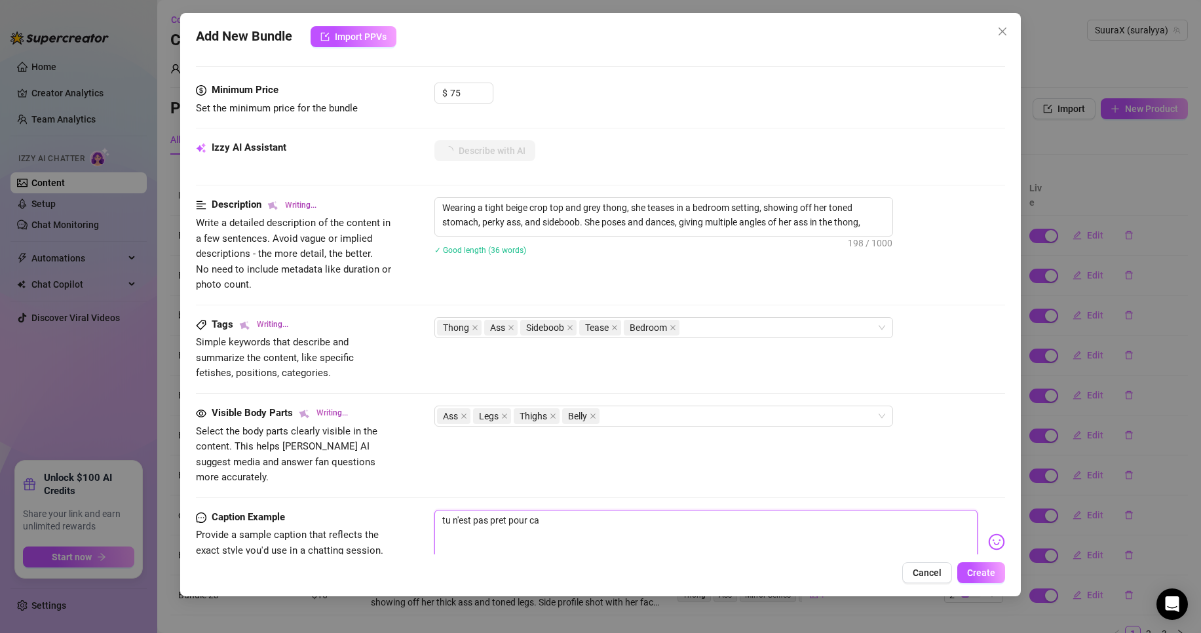
type textarea "Wearing a tight beige crop top and grey thong, she teases in a bedroom setting,…"
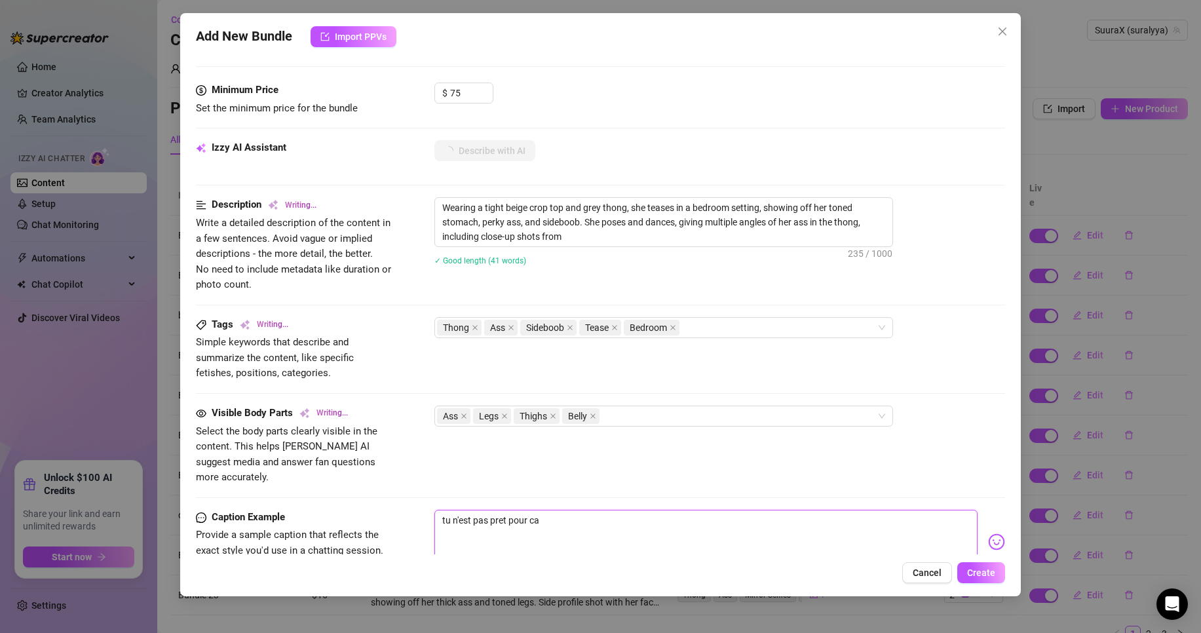
type textarea "Wearing a tight beige crop top and grey thong, she teases in a bedroom setting,…"
type textarea "tu n'est pas pret pour ca"
click at [988, 535] on img at bounding box center [996, 541] width 17 height 17
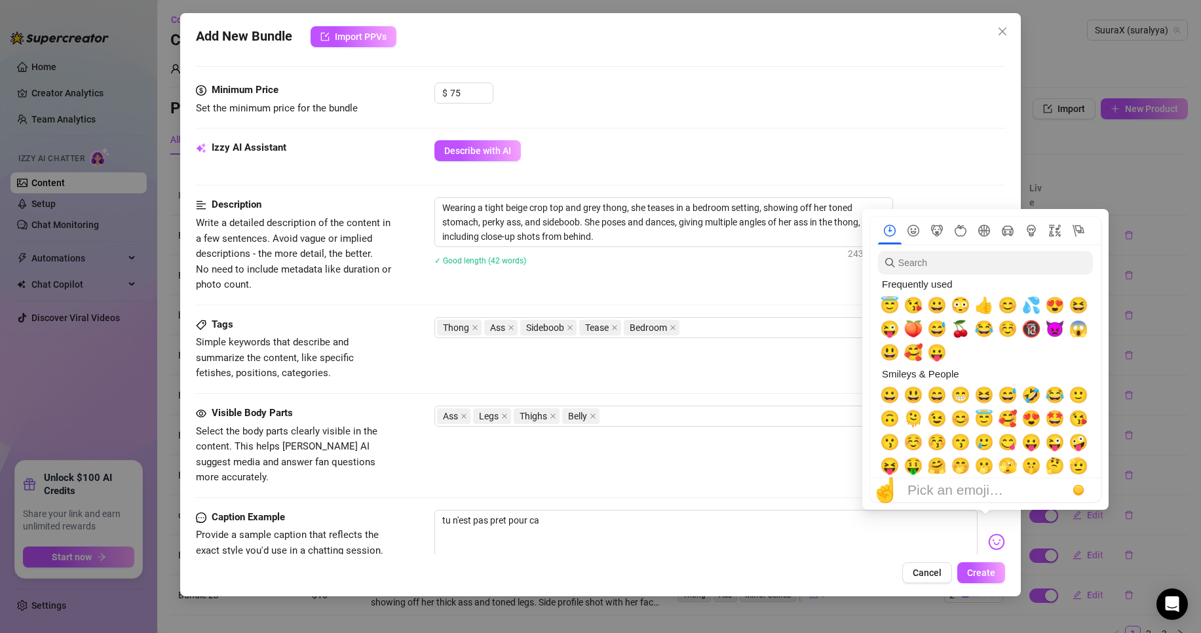
click at [988, 533] on img at bounding box center [996, 541] width 17 height 17
click at [1033, 334] on span "🔞" at bounding box center [1032, 329] width 20 height 18
type textarea "tu n'est pas pret pour ca 🔞"
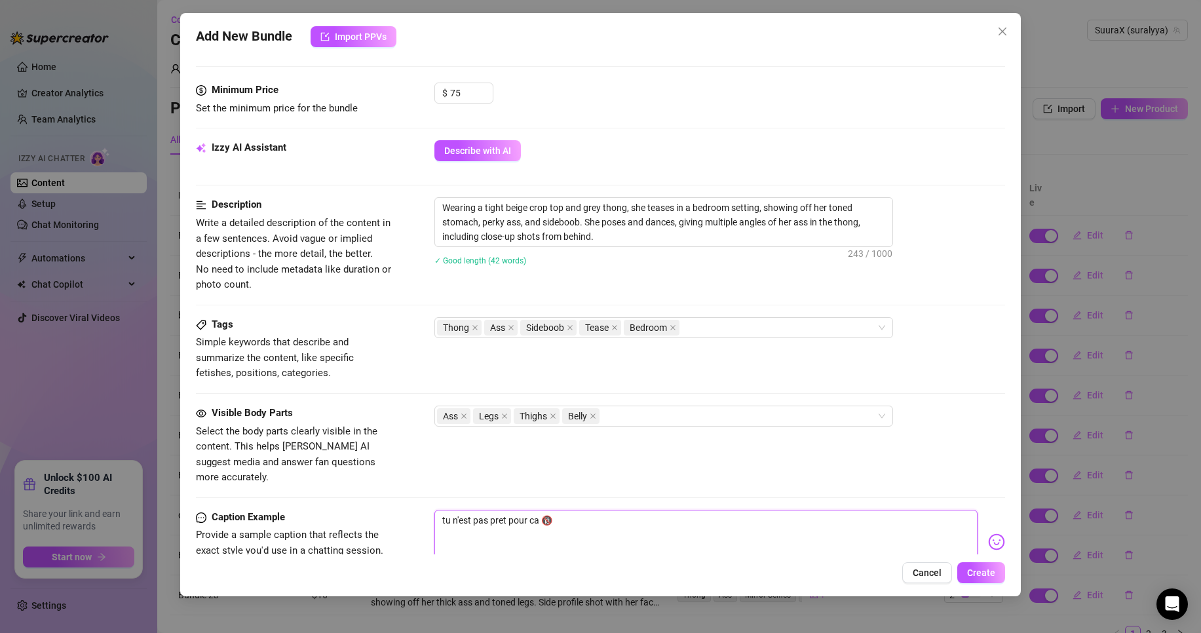
click at [607, 512] on textarea "tu n'est pas pret pour ca 🔞" at bounding box center [705, 536] width 543 height 52
type textarea "tu n'est pas pret pour ca 🔞"
drag, startPoint x: 517, startPoint y: 491, endPoint x: 496, endPoint y: 505, distance: 24.7
type textarea "tu n'est pas prêt pour ca 🔞"
click at [655, 543] on textarea "tu n'est pas prêt pour ca 🔞" at bounding box center [705, 536] width 543 height 52
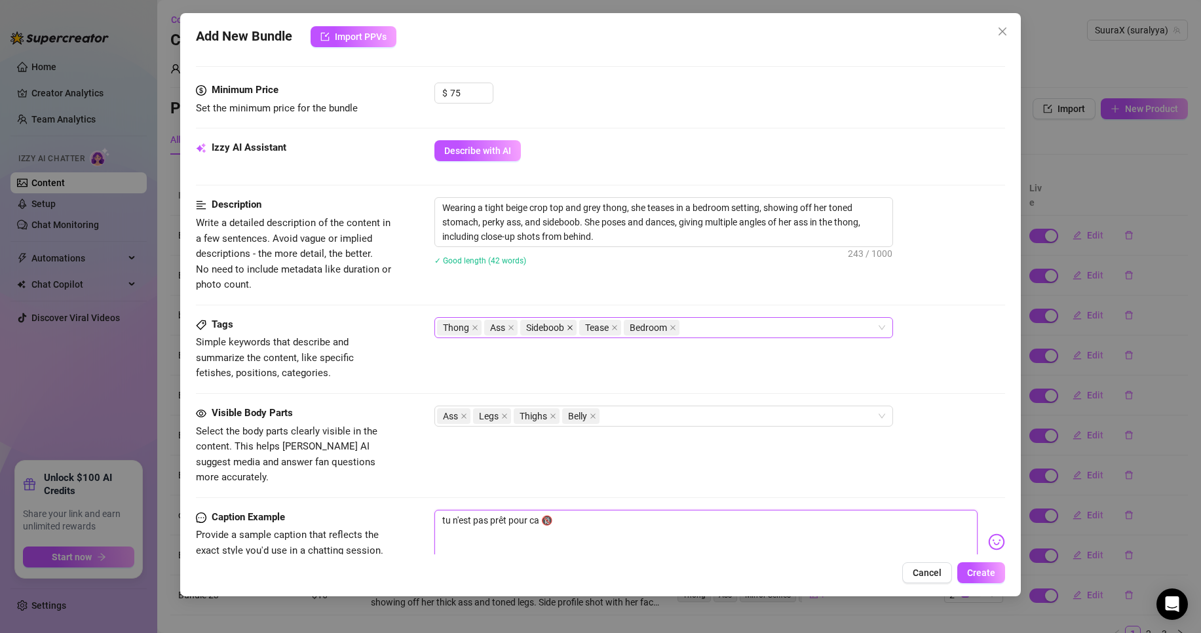
click at [572, 322] on span at bounding box center [570, 327] width 7 height 14
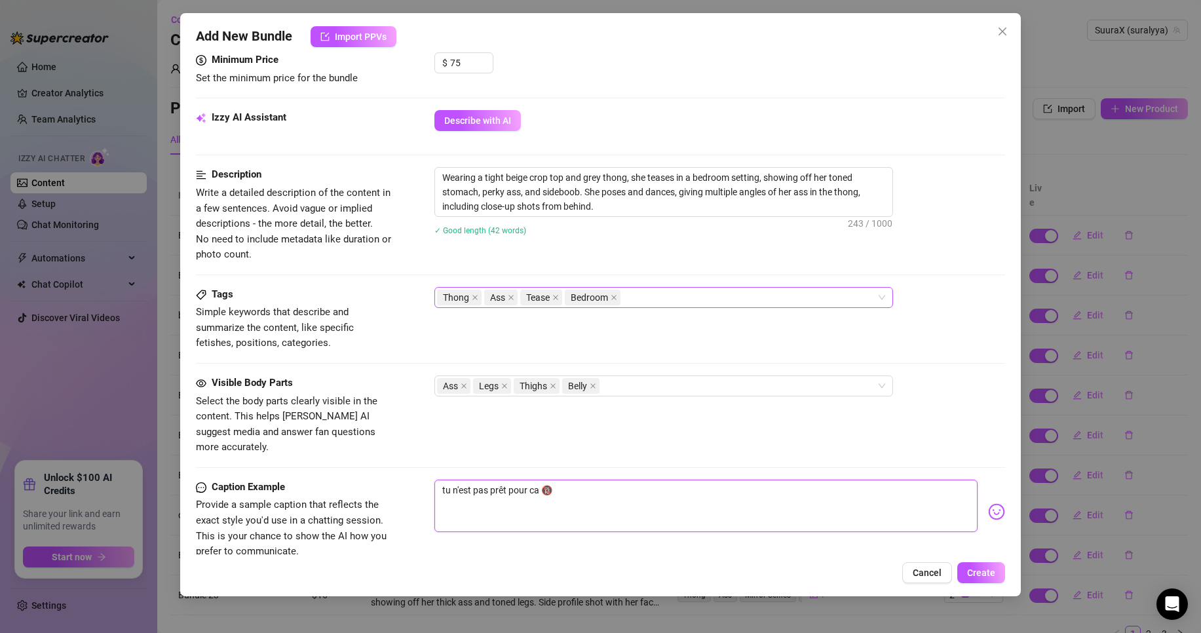
scroll to position [459, 0]
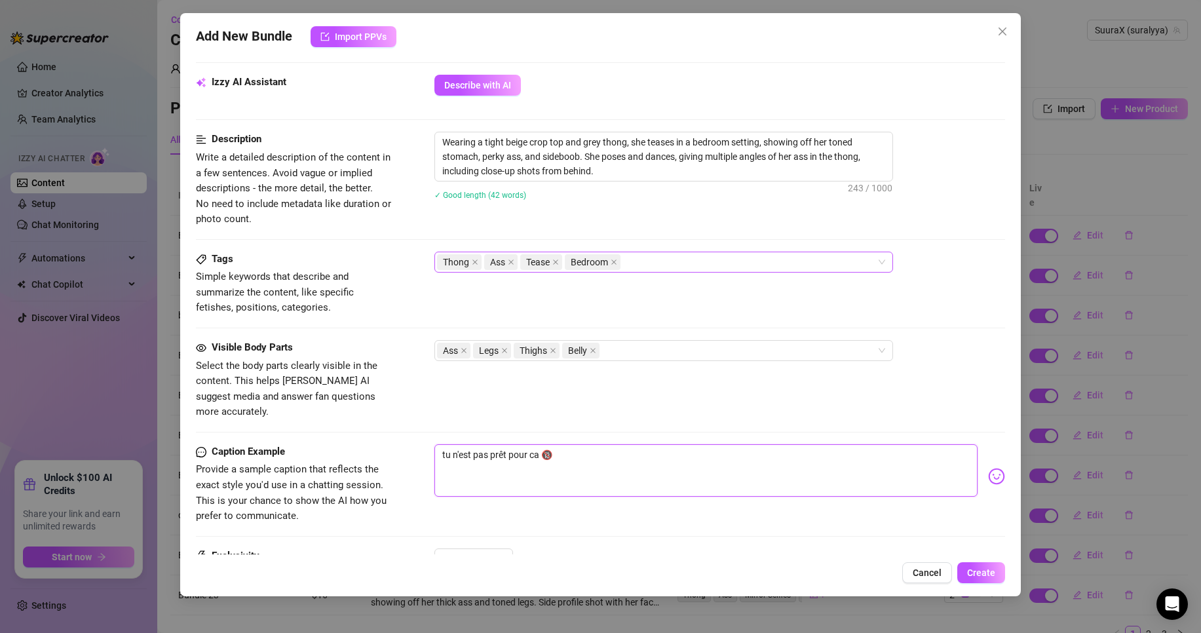
click at [653, 260] on div "Thong Ass Tease Bedroom" at bounding box center [657, 262] width 440 height 18
type textarea "tu n'est pas prêt pour ca 🔞"
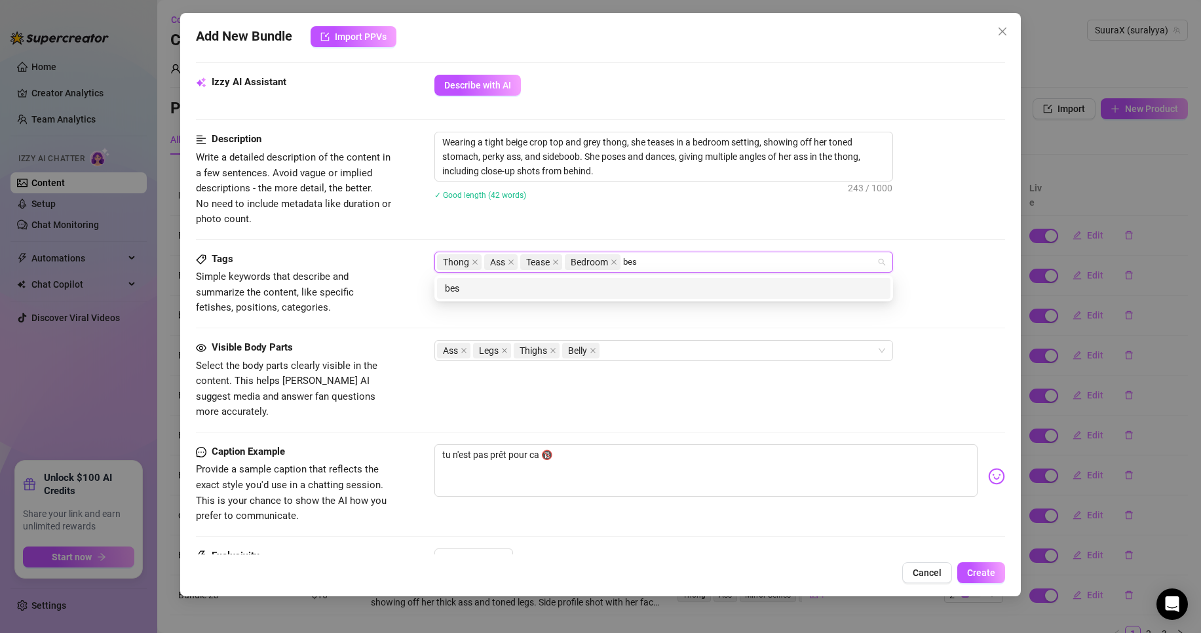
type input "best"
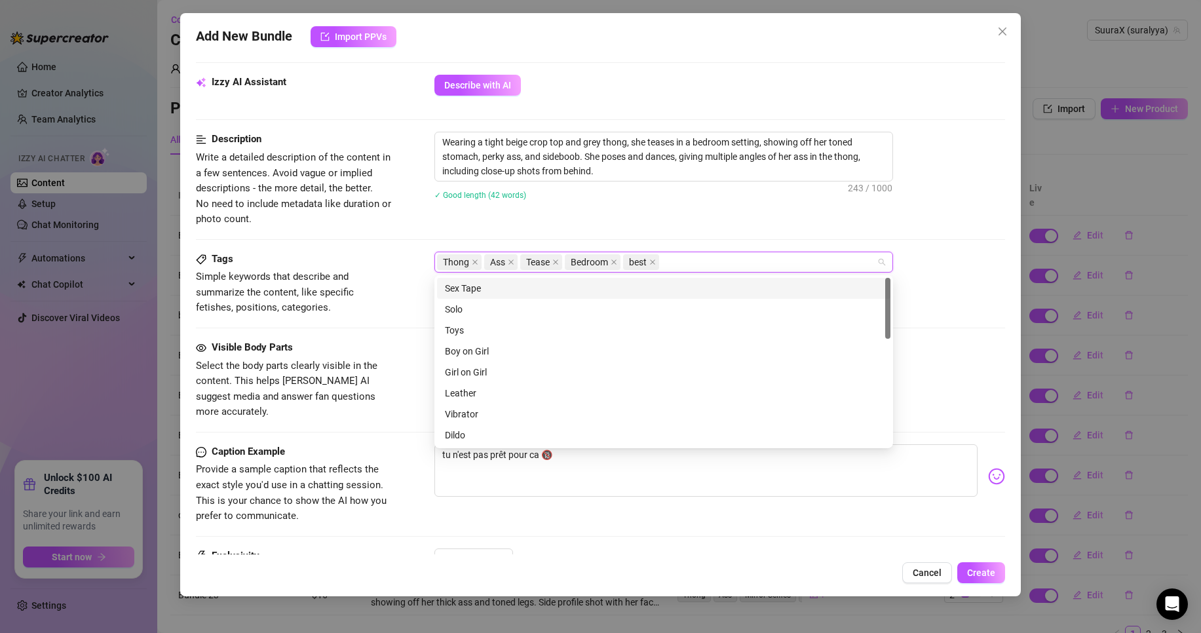
click at [733, 208] on div "Wearing a tight beige crop top and grey thong, she teases in a bedroom setting,…" at bounding box center [719, 174] width 571 height 85
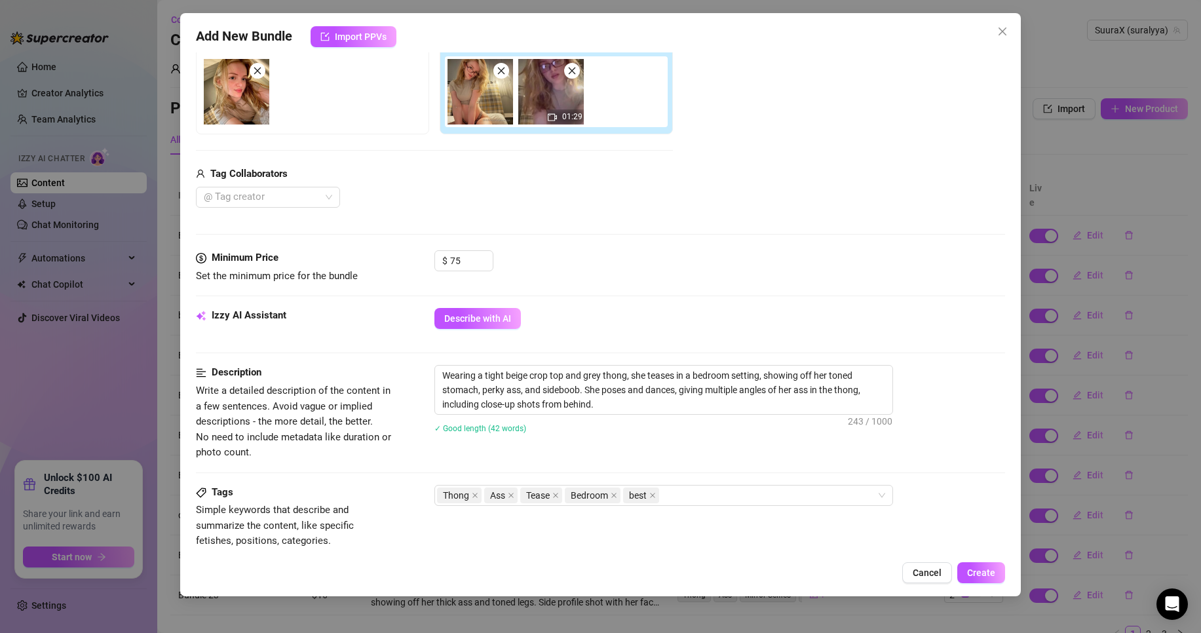
scroll to position [197, 0]
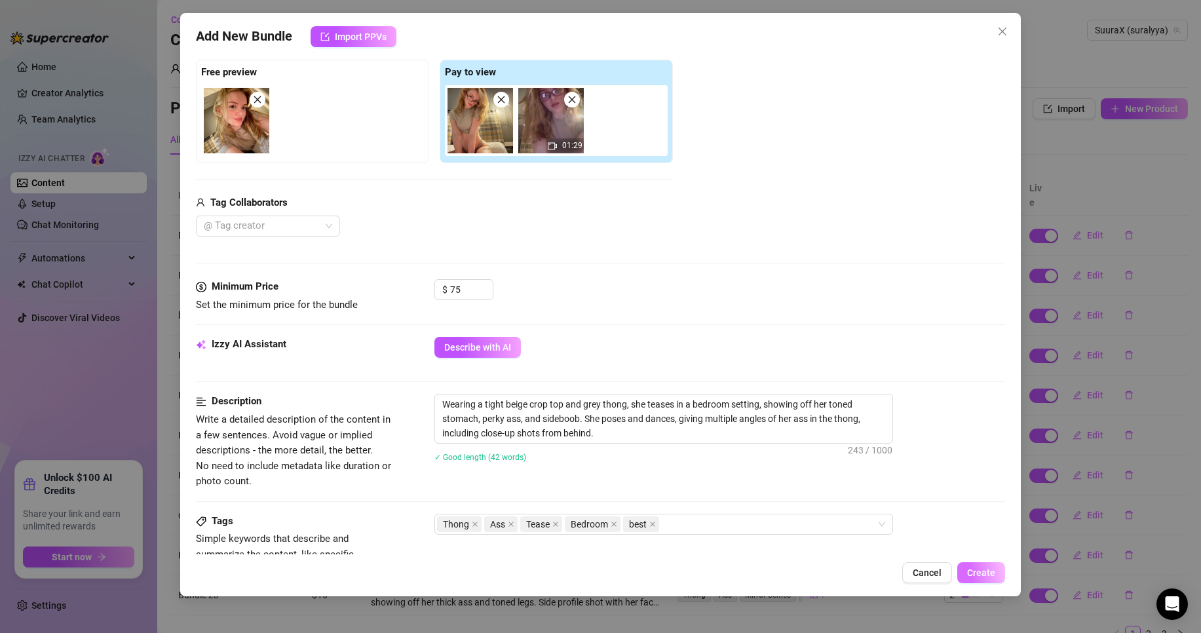
click at [978, 578] on span "Create" at bounding box center [981, 573] width 28 height 10
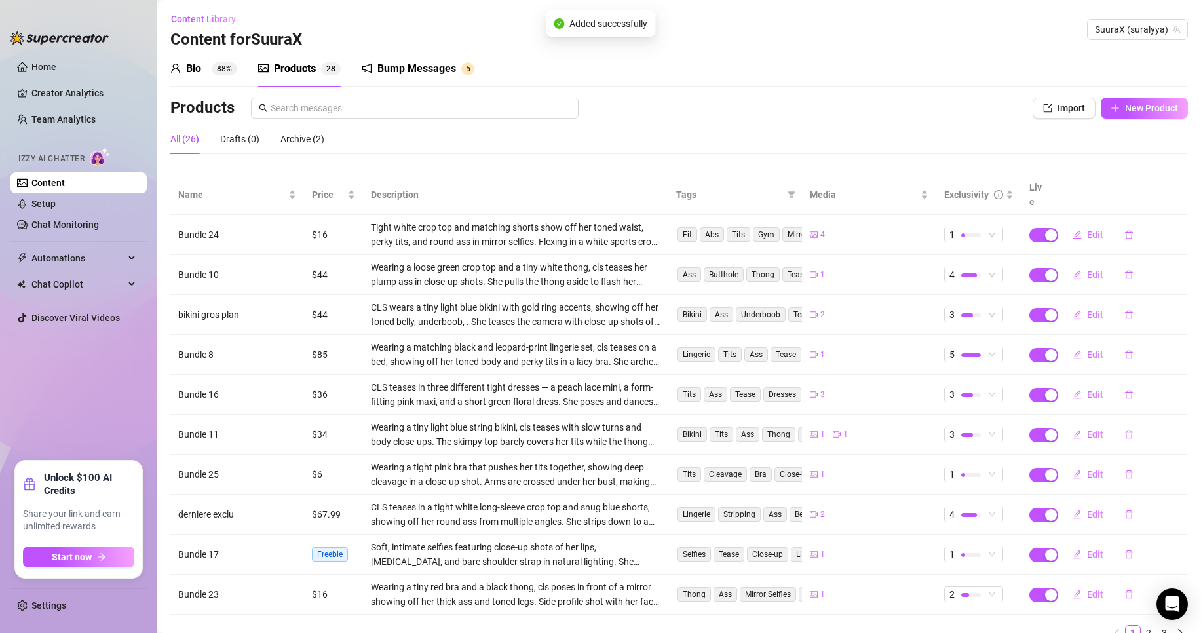
scroll to position [0, 0]
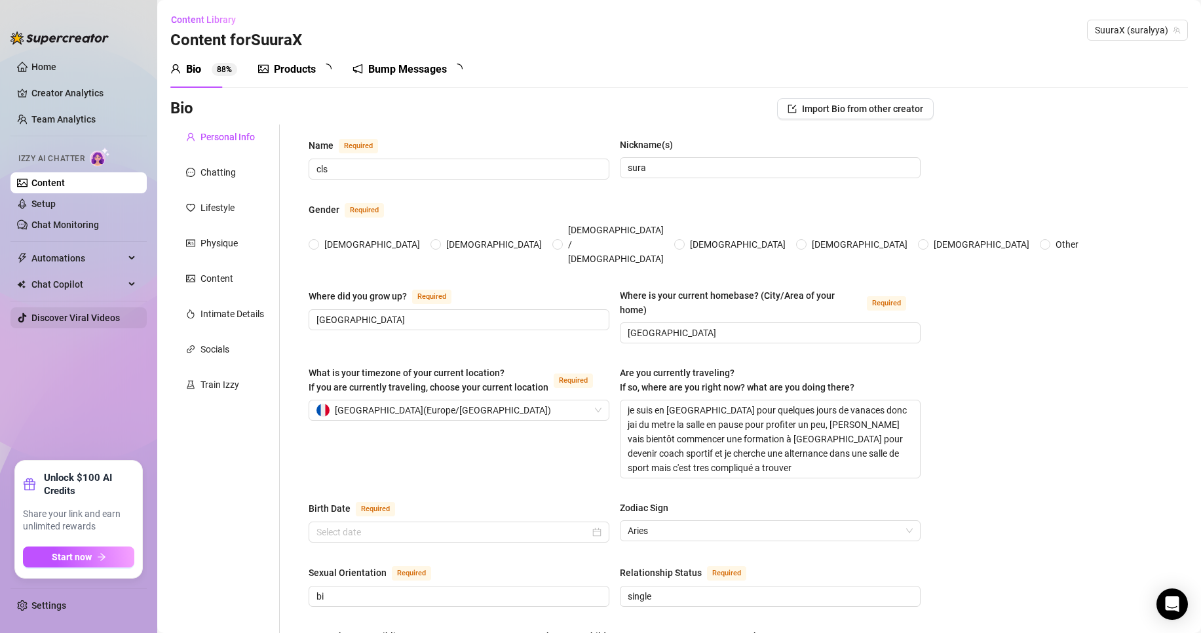
type input "cls"
type input "sura"
type input "[GEOGRAPHIC_DATA]"
type textarea "je suis en [GEOGRAPHIC_DATA] pour quelques jours de vanaces donc jai du metre l…"
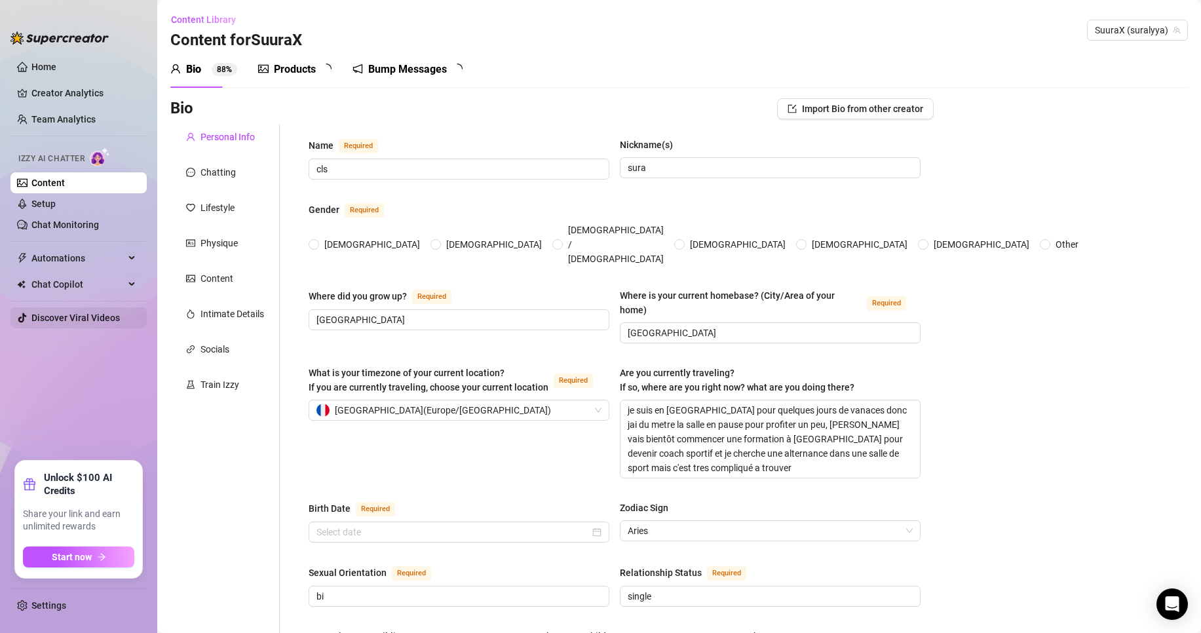
type input "bi"
type input "single"
type input "0"
type input "dog and cat"
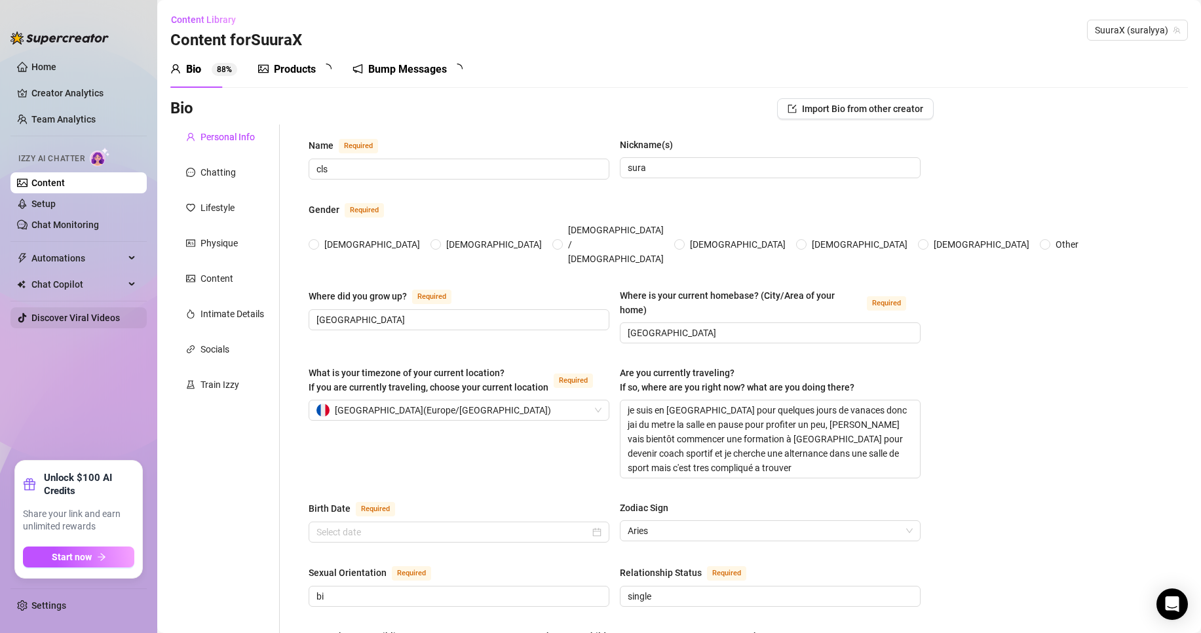
type textarea "je rêve, de posséder un grand refuge pour héberger les animaux dans le besoin, …"
type textarea "l'autre soir, je testais une nouvelle tenue devant mon miroir.. juste pour véri…"
type textarea "il m'arrive de me frotter contre ma peluche pour me faire jouir.."
type textarea "ma séance préféré a la salle c'est ischio fessier ! je soulève 180k fois aux hi…"
radio input "true"
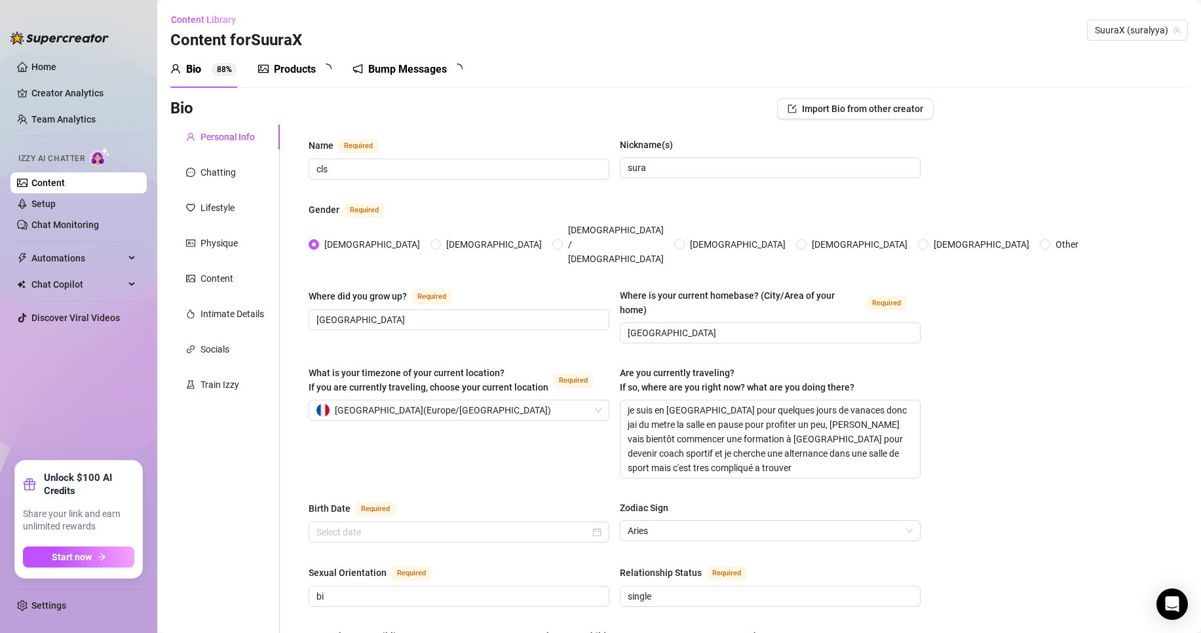
type input "[DATE]"
click at [65, 188] on link "Content" at bounding box center [47, 183] width 33 height 10
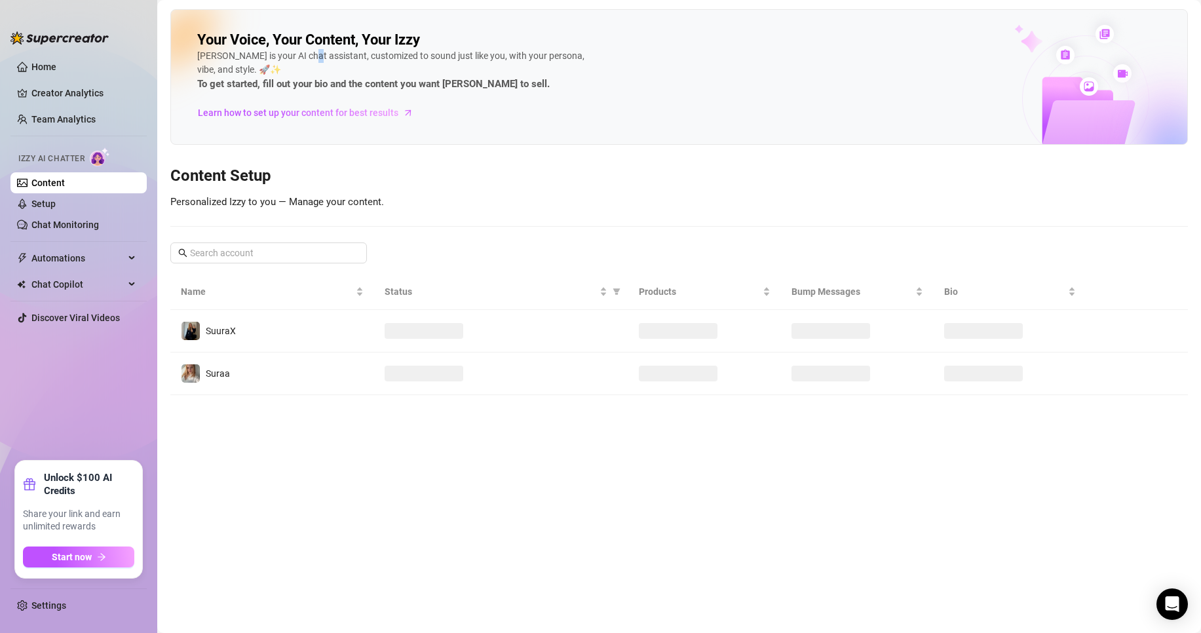
drag, startPoint x: 106, startPoint y: 192, endPoint x: 305, endPoint y: 66, distance: 236.0
click at [303, 61] on div "[PERSON_NAME] is your AI chat assistant, customized to sound just like you, wit…" at bounding box center [393, 70] width 393 height 43
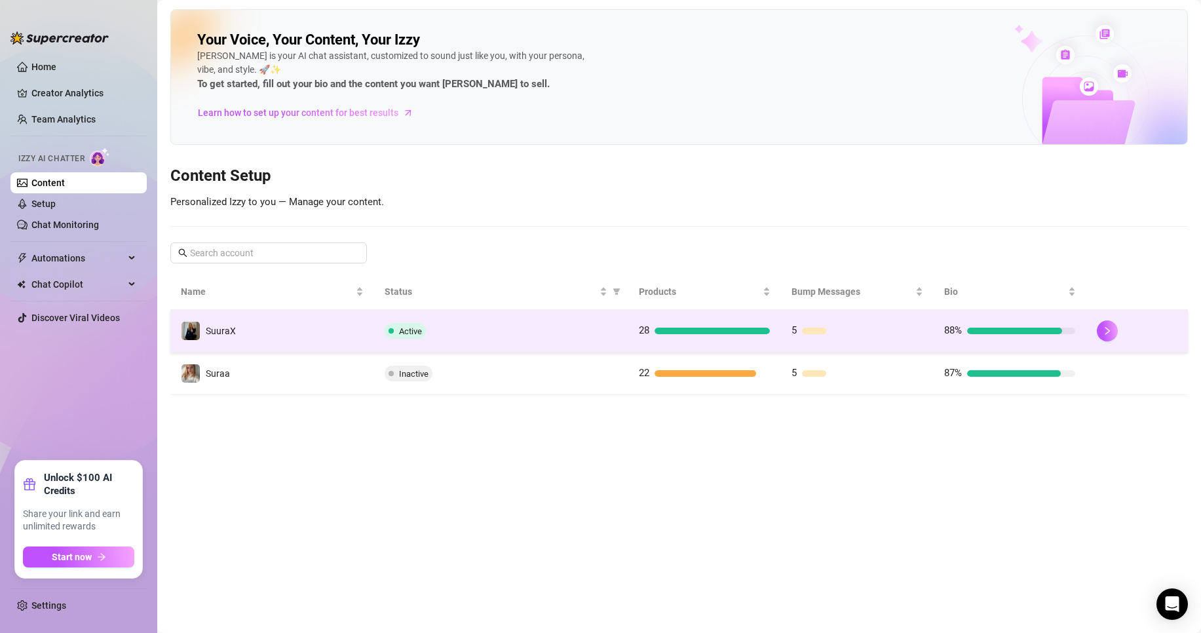
click at [315, 337] on td "SuuraX" at bounding box center [272, 331] width 204 height 43
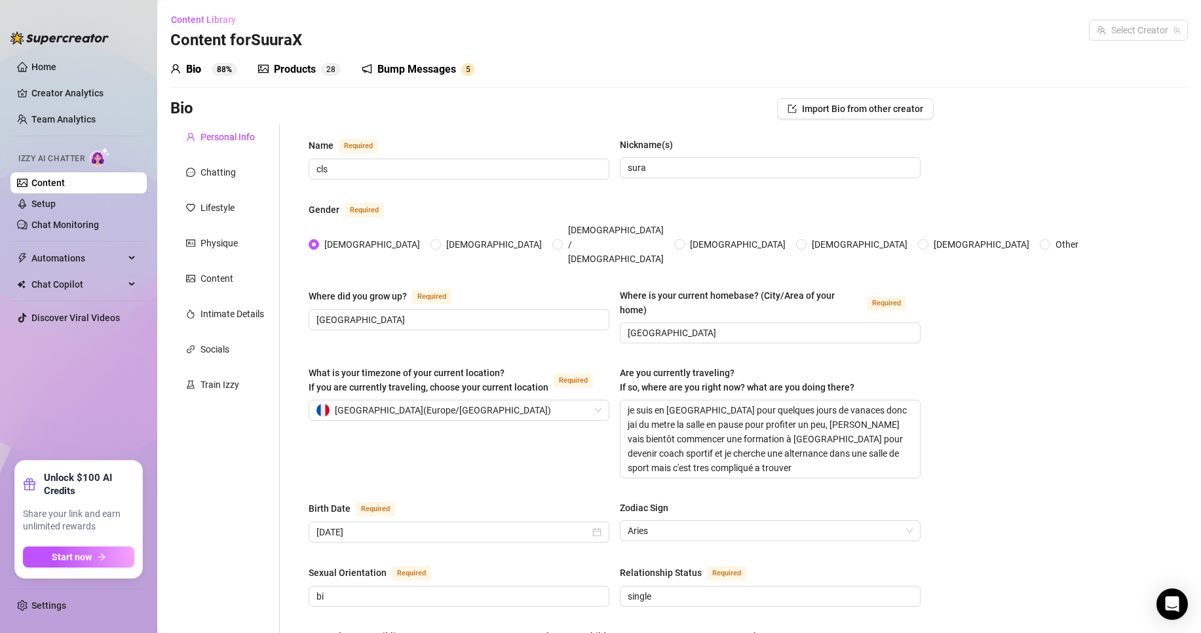
click at [325, 71] on sup "2 8" at bounding box center [331, 69] width 20 height 13
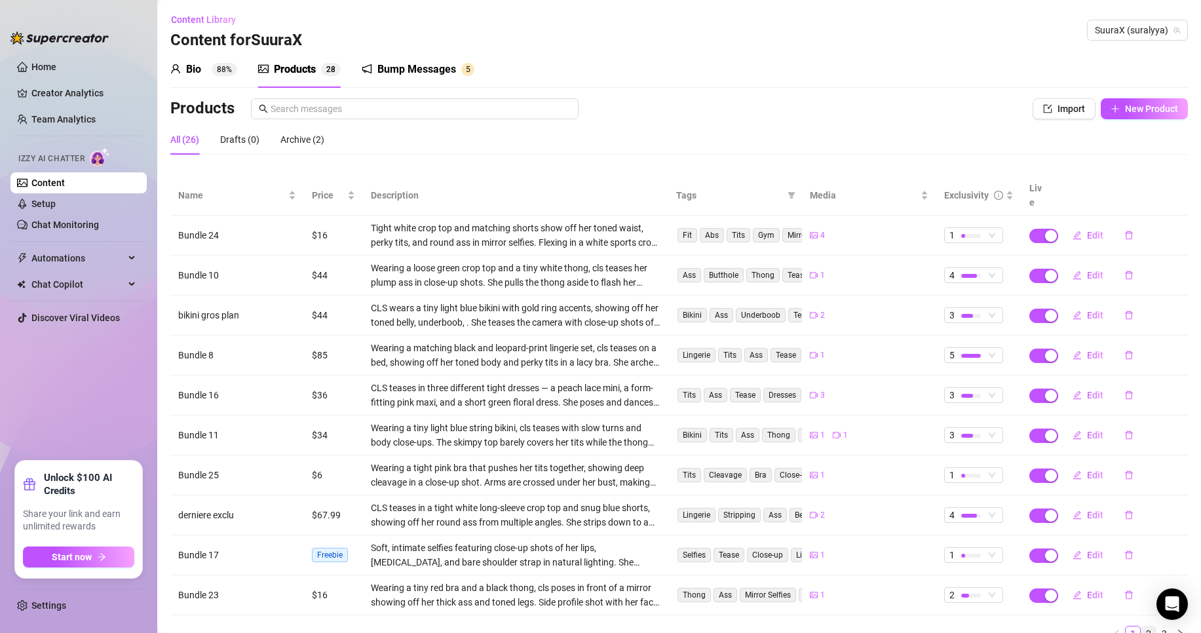
click at [1142, 626] on link "2" at bounding box center [1149, 633] width 14 height 14
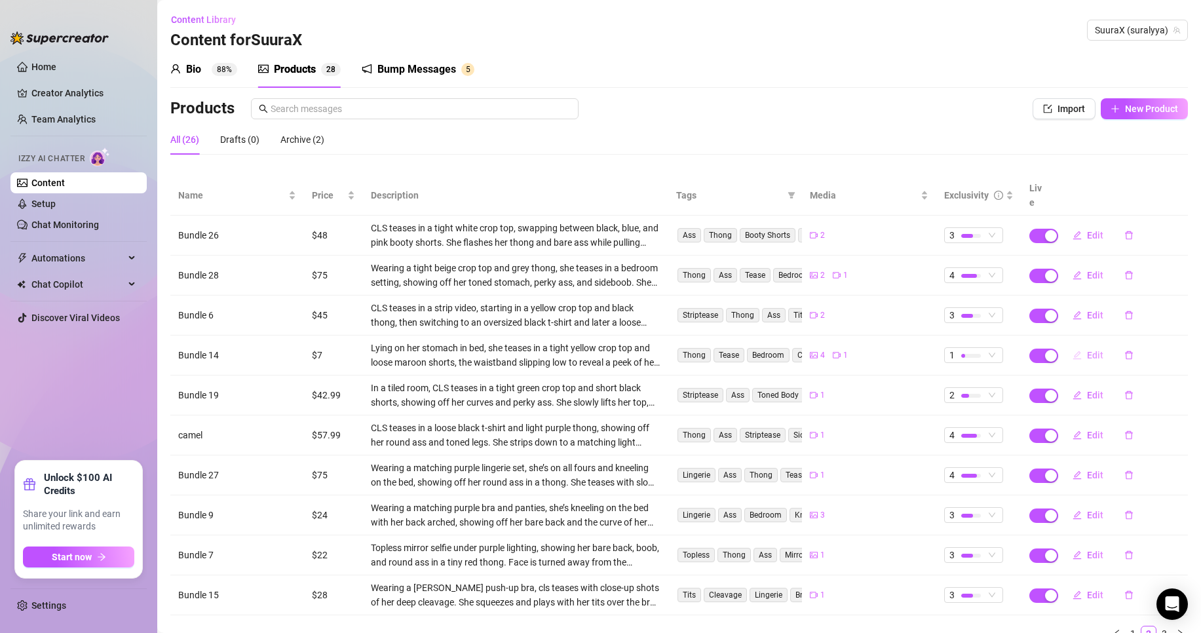
click at [1089, 345] on button "Edit" at bounding box center [1088, 355] width 52 height 21
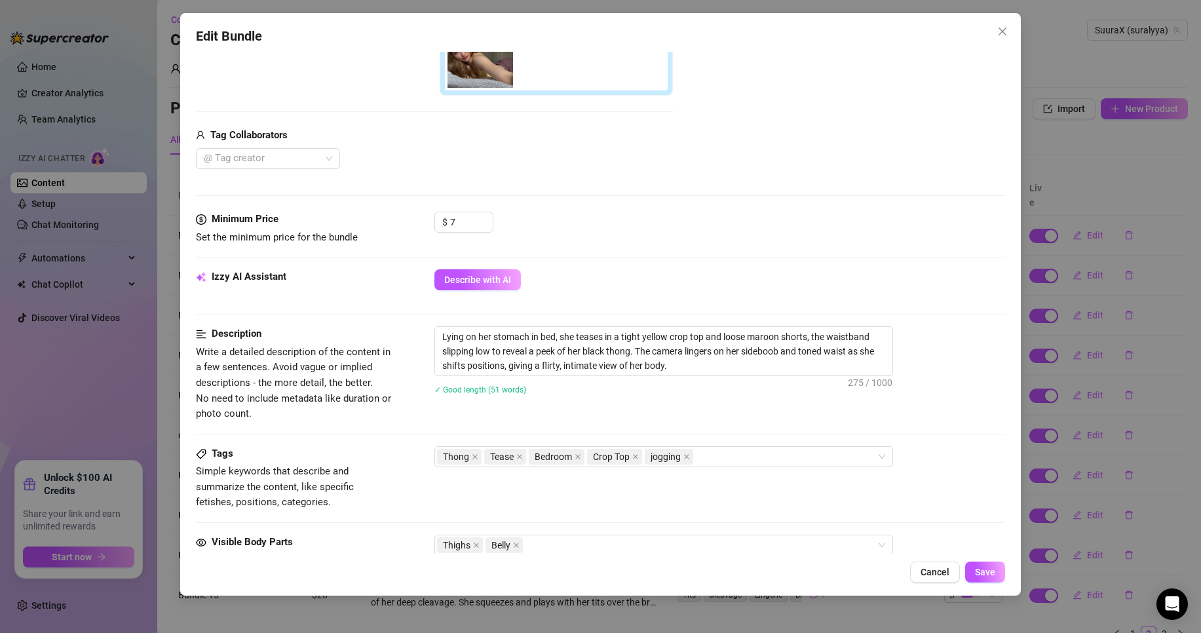
scroll to position [328, 0]
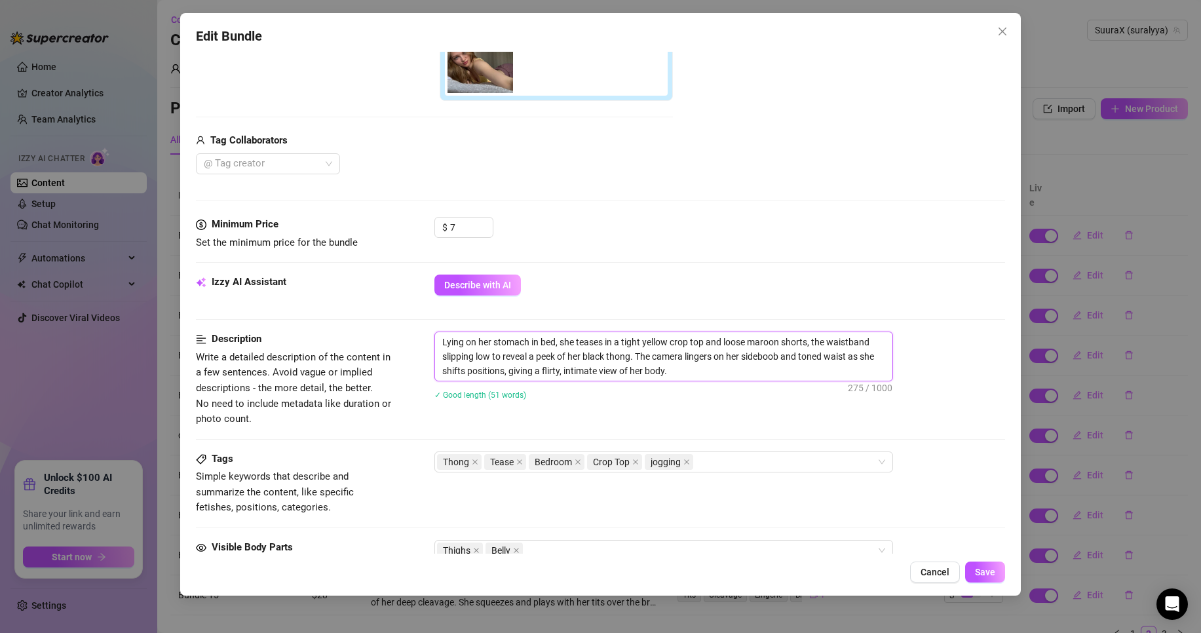
click at [809, 345] on textarea "Lying on her stomach in bed, she teases in a tight yellow crop top and loose ma…" at bounding box center [663, 356] width 457 height 48
type textarea "Lying on her stomach in bed, she teases in a tight yellow crop top and loose ma…"
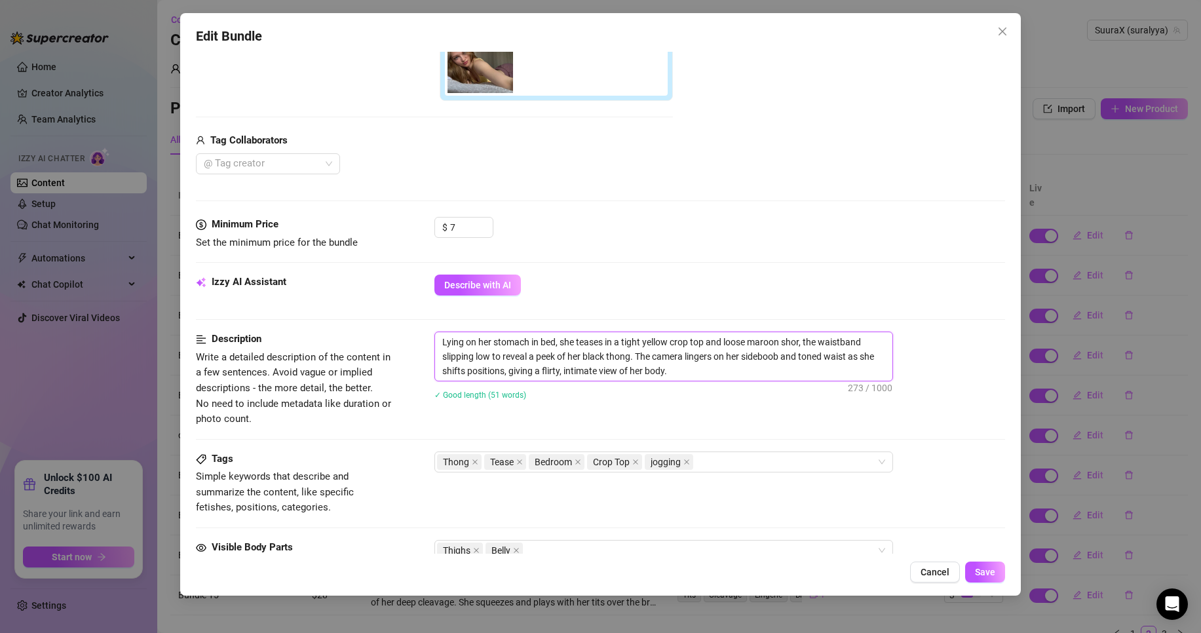
type textarea "Lying on her stomach in bed, she teases in a tight yellow crop top and loose ma…"
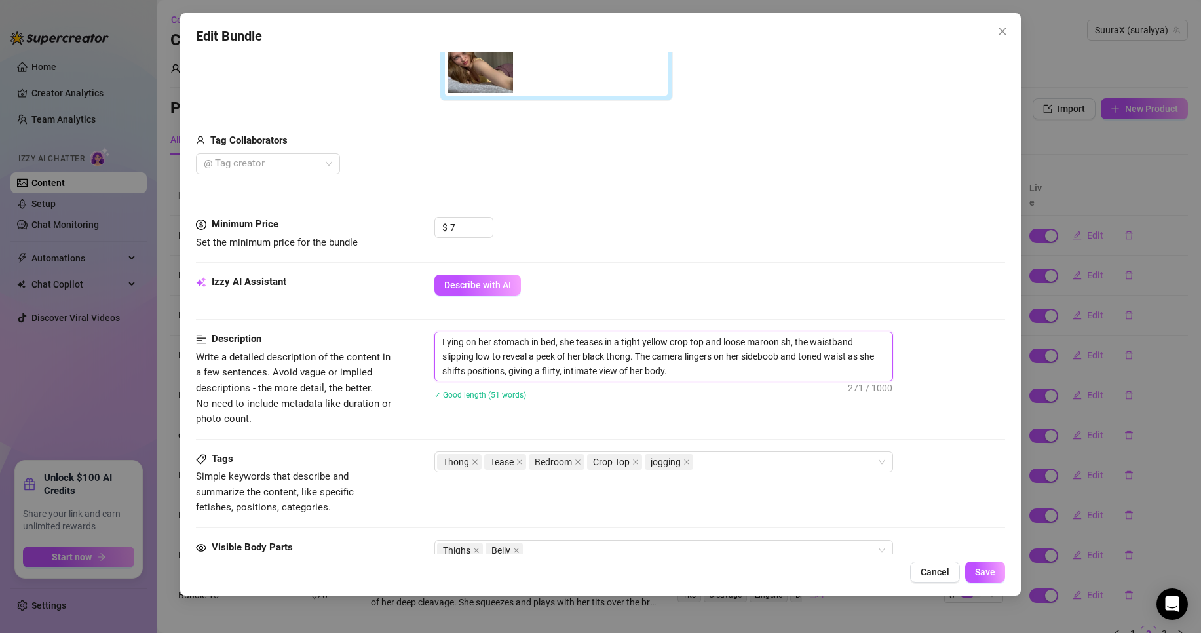
type textarea "Lying on her stomach in bed, she teases in a tight yellow crop top and loose ma…"
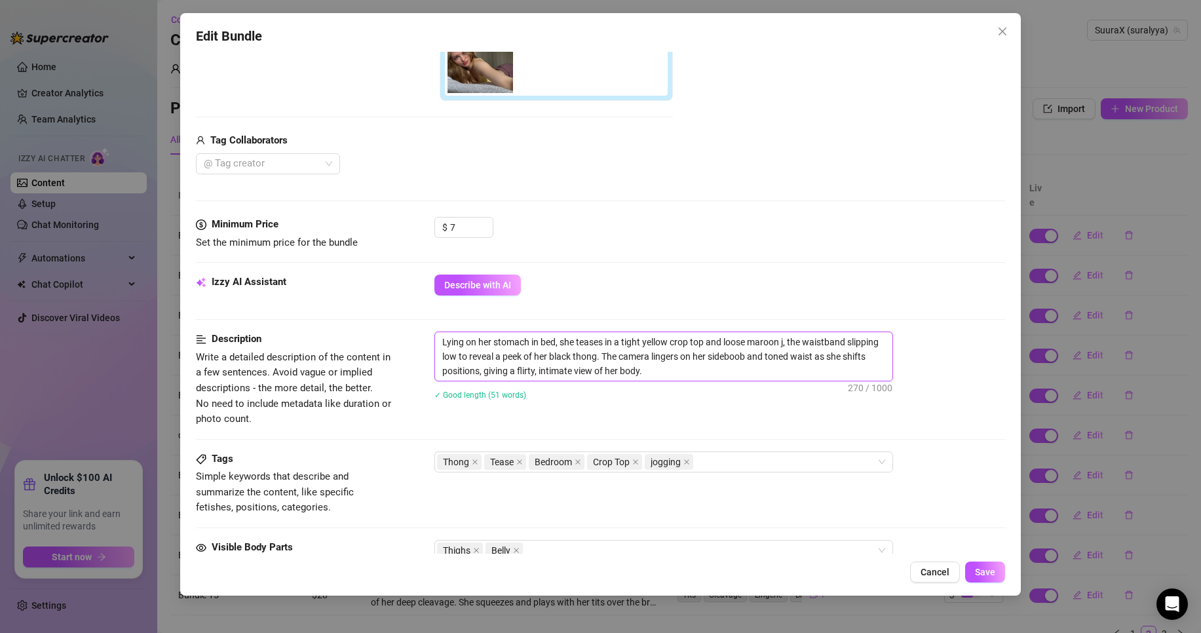
type textarea "Lying on her stomach in bed, she teases in a tight yellow crop top and loose ma…"
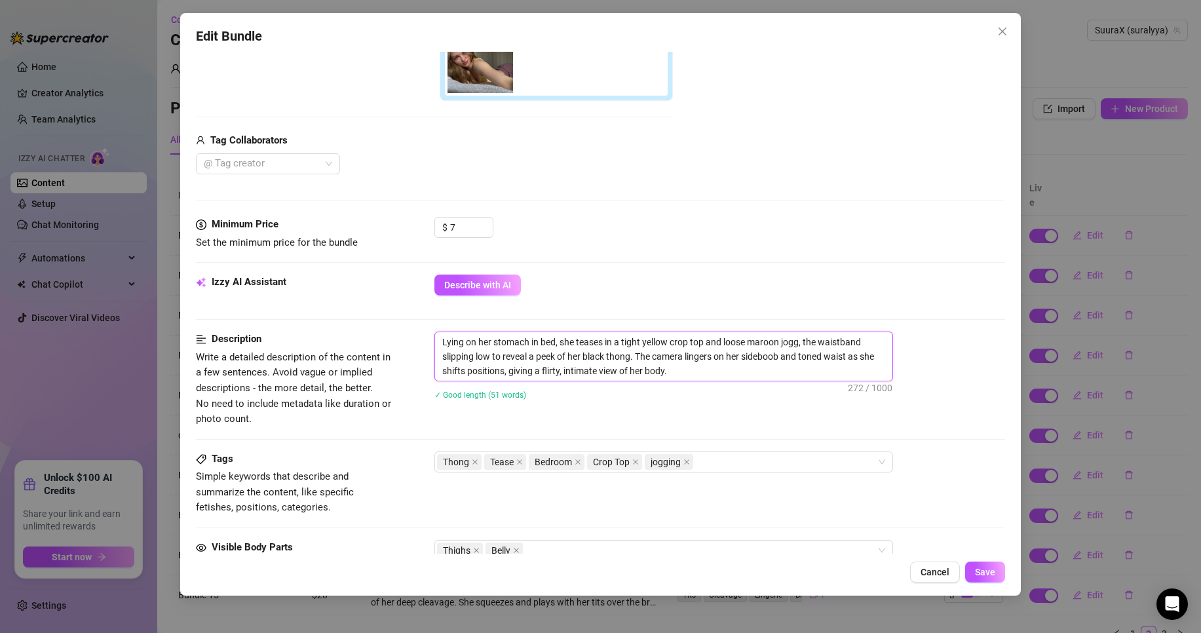
type textarea "Lying on her stomach in bed, she teases in a tight yellow crop top and loose ma…"
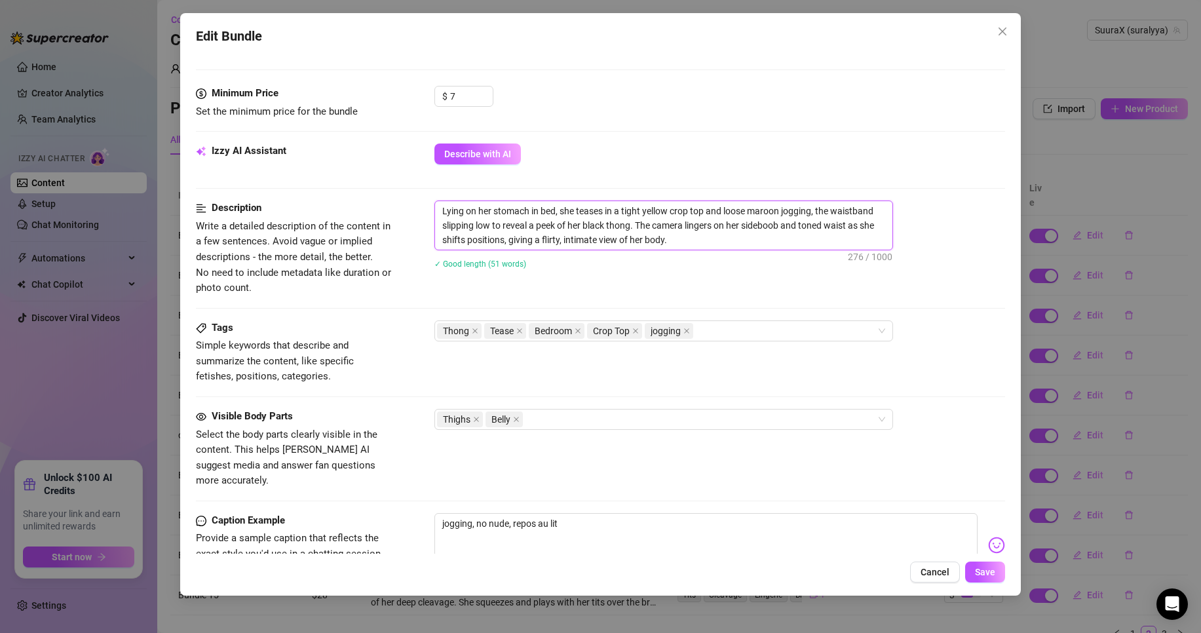
scroll to position [393, 0]
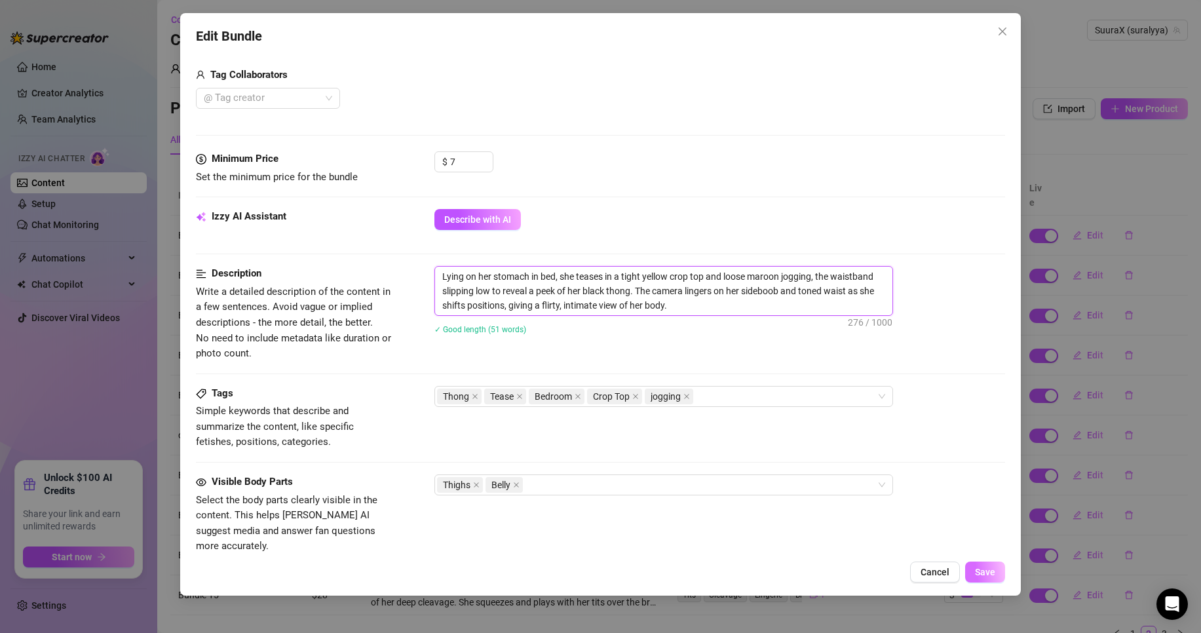
type textarea "Lying on her stomach in bed, she teases in a tight yellow crop top and loose ma…"
click at [986, 571] on span "Save" at bounding box center [985, 572] width 20 height 10
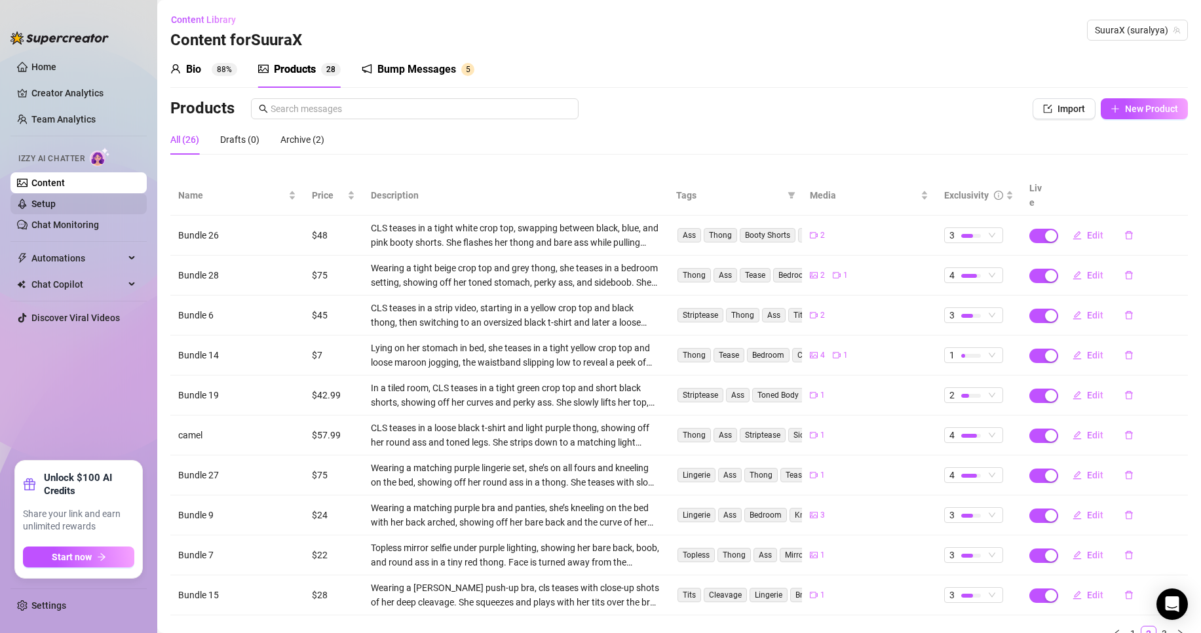
click at [56, 207] on link "Setup" at bounding box center [43, 204] width 24 height 10
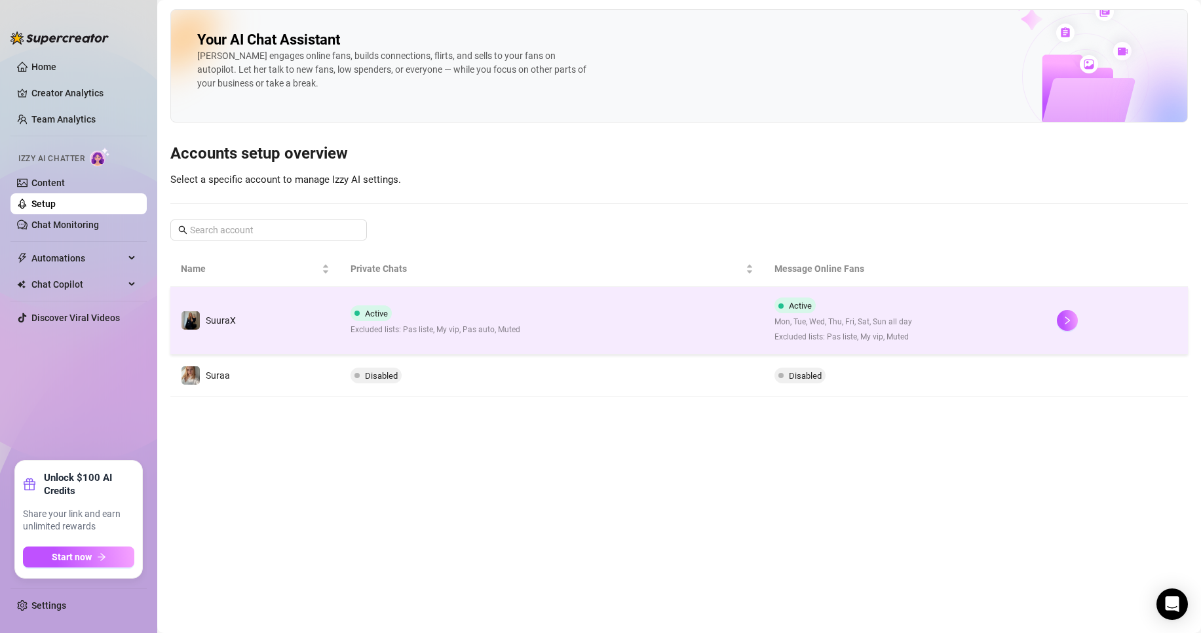
click at [343, 327] on td "Active Excluded lists: Pas liste, My vip, Pas auto, Muted" at bounding box center [552, 320] width 424 height 67
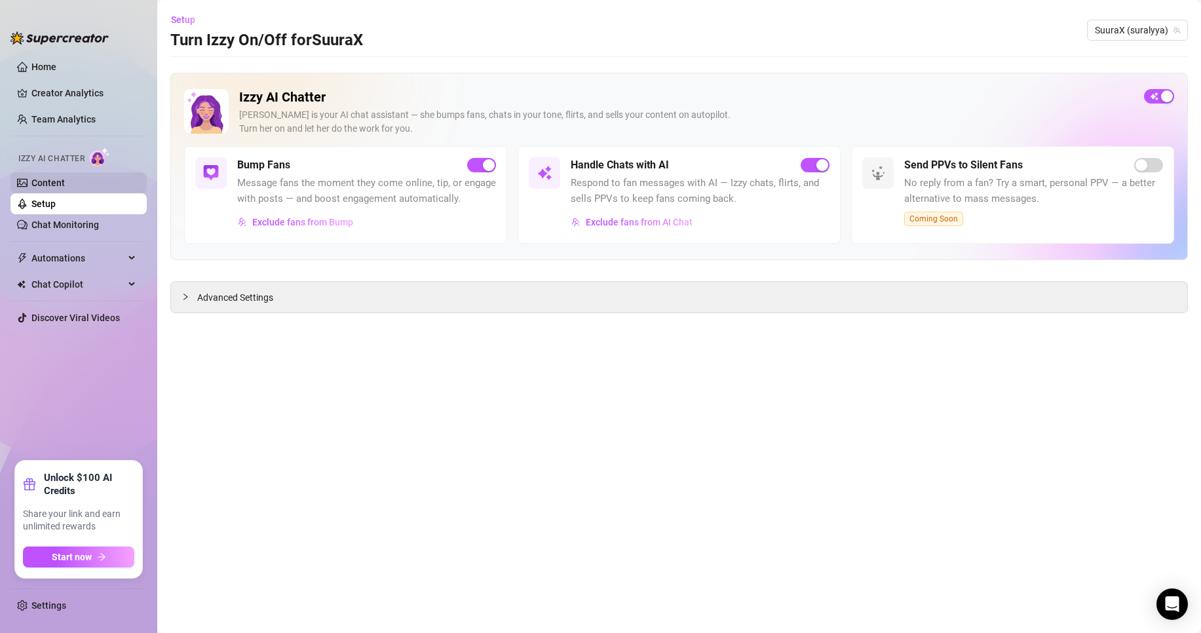
click at [65, 178] on link "Content" at bounding box center [47, 183] width 33 height 10
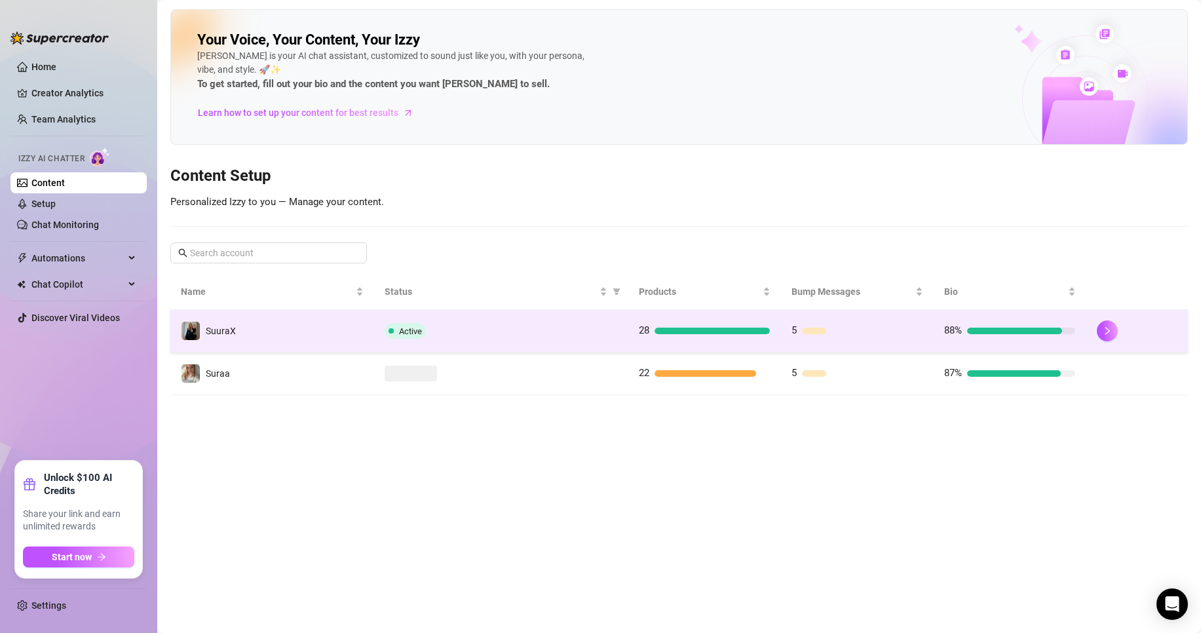
click at [301, 329] on td "SuuraX" at bounding box center [272, 331] width 204 height 43
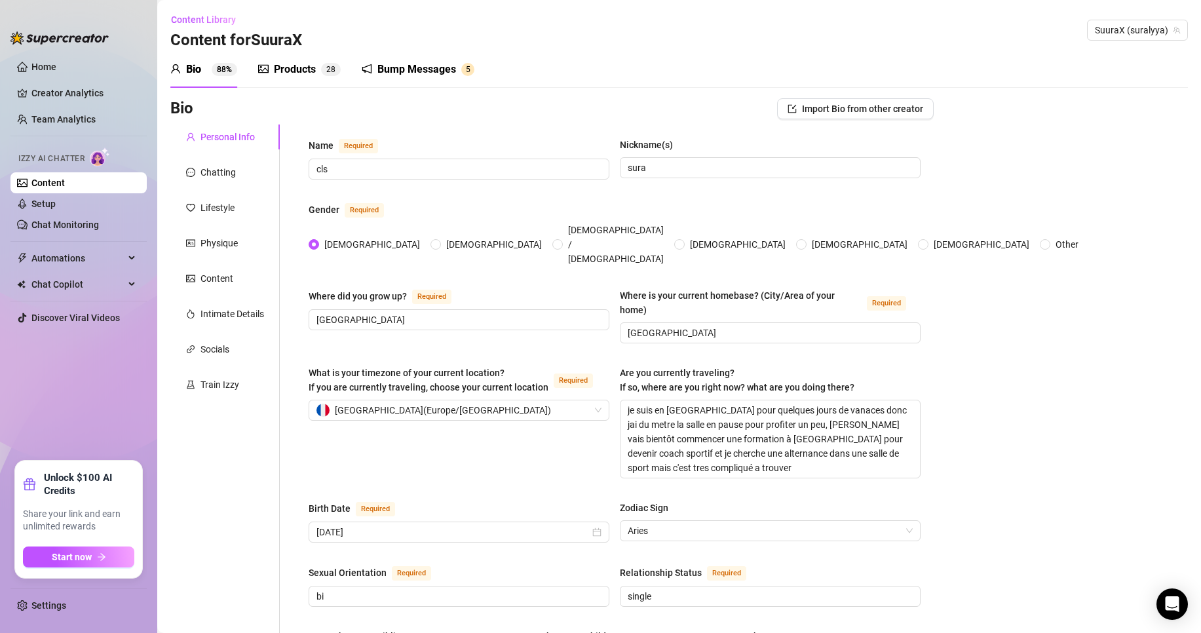
click at [318, 77] on div "Products 2 8" at bounding box center [299, 70] width 83 height 16
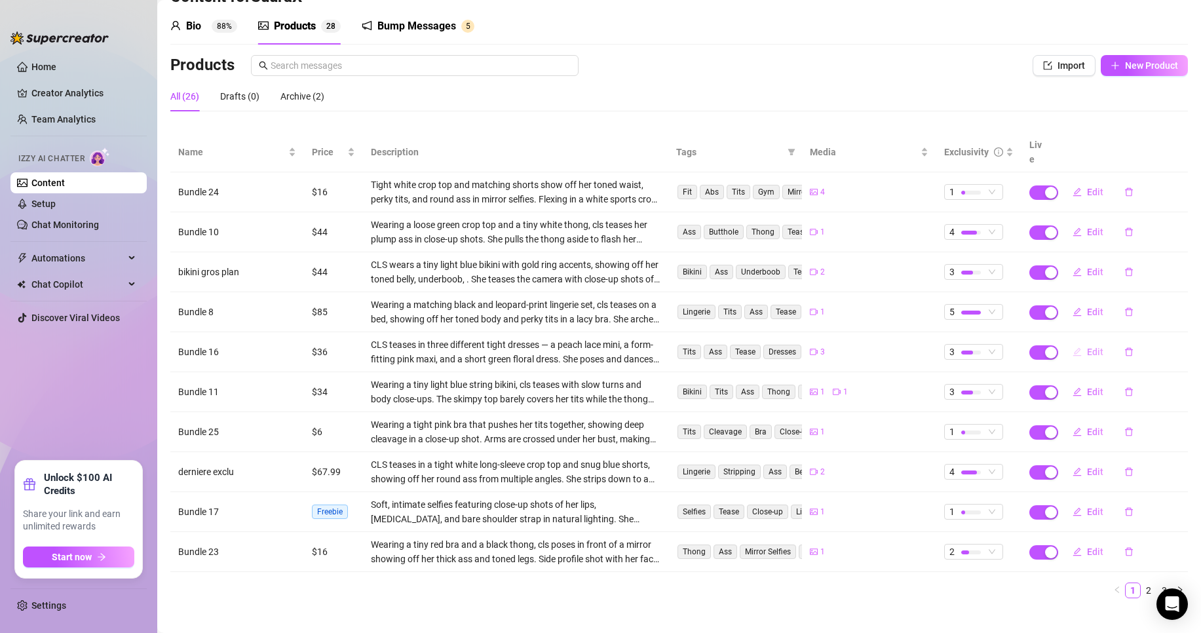
scroll to position [44, 0]
click at [1142, 583] on link "2" at bounding box center [1149, 590] width 14 height 14
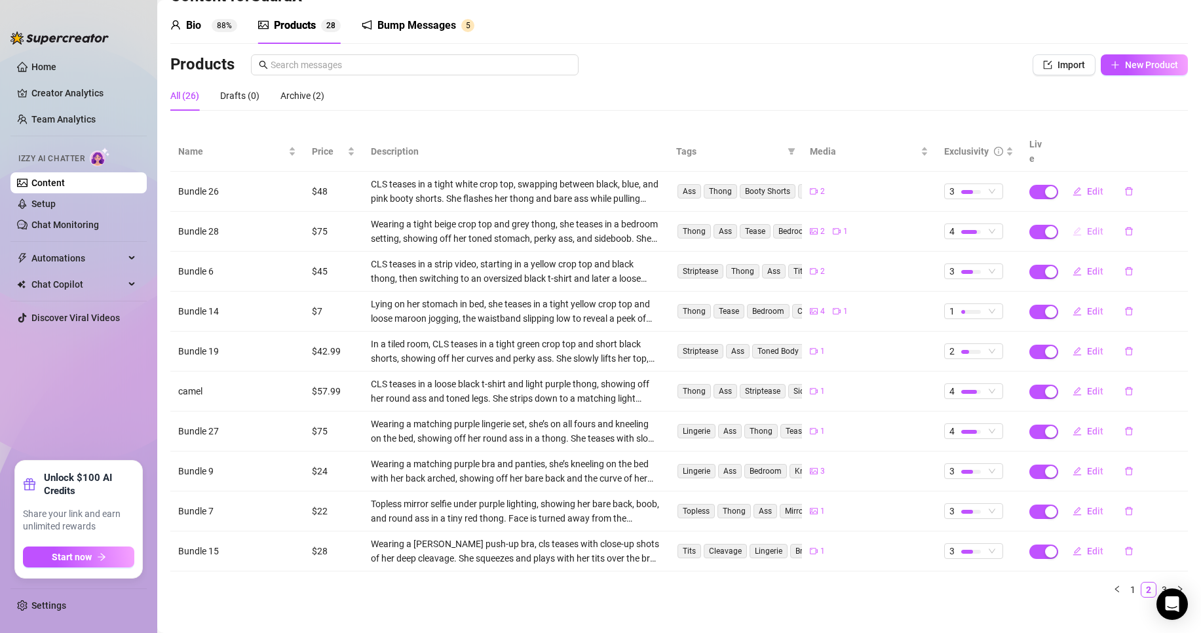
click at [1087, 226] on span "Edit" at bounding box center [1095, 231] width 16 height 10
type textarea "tu n'est pas prêt pour ca 🔞"
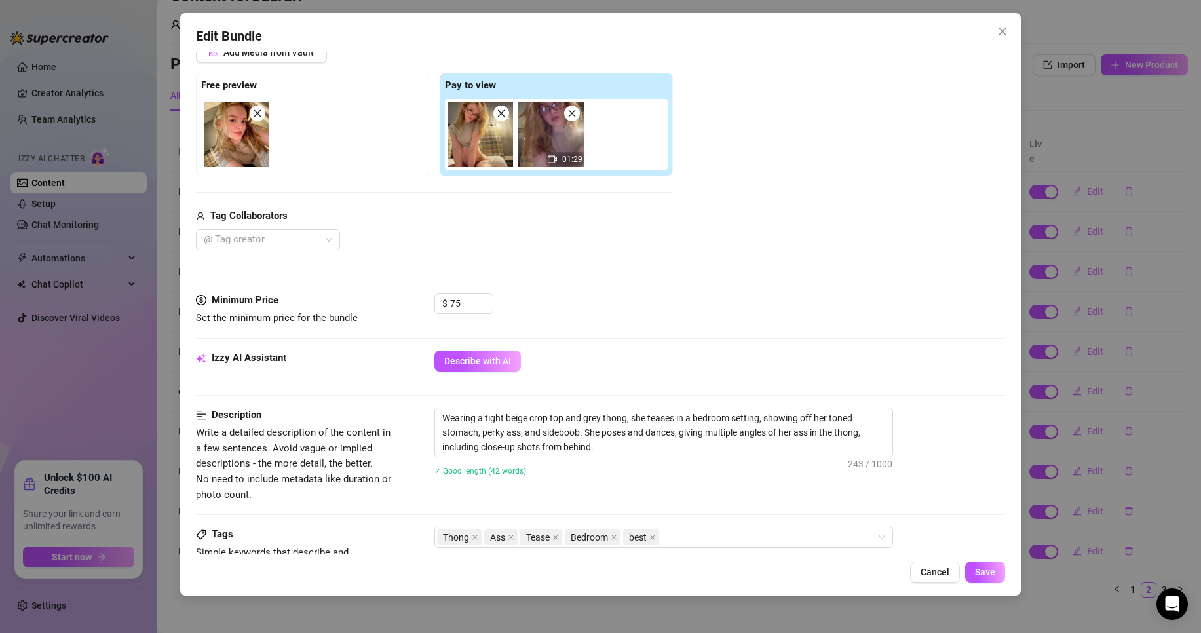
scroll to position [66, 0]
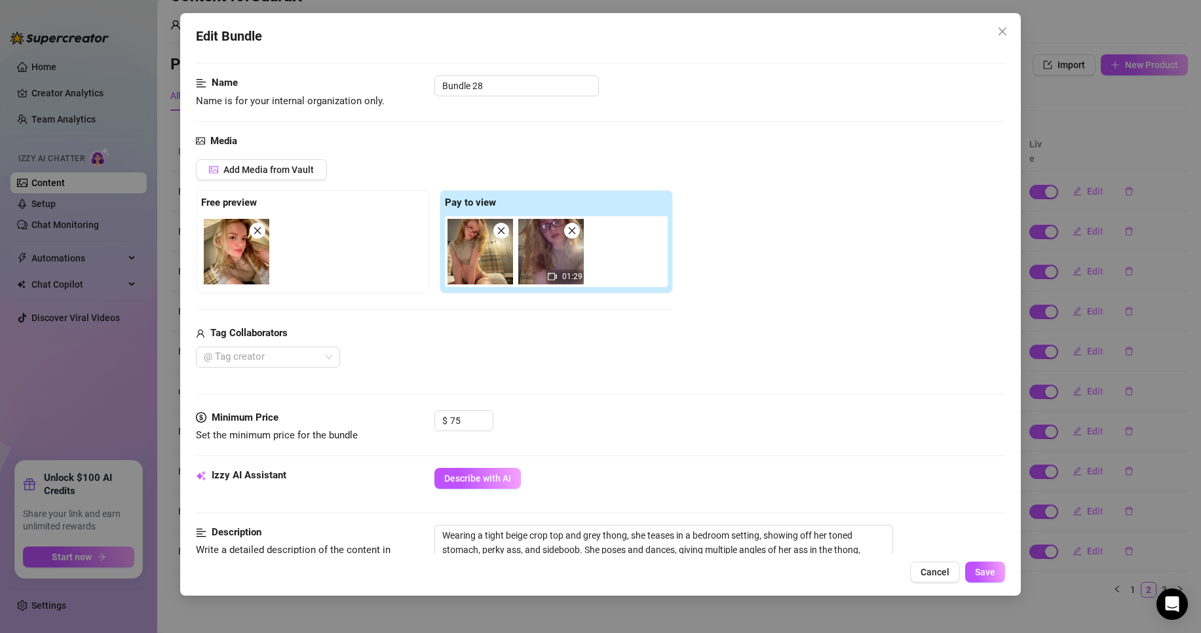
click at [574, 265] on img at bounding box center [551, 252] width 66 height 66
click at [535, 256] on img at bounding box center [551, 252] width 66 height 66
click at [560, 250] on img at bounding box center [551, 252] width 66 height 66
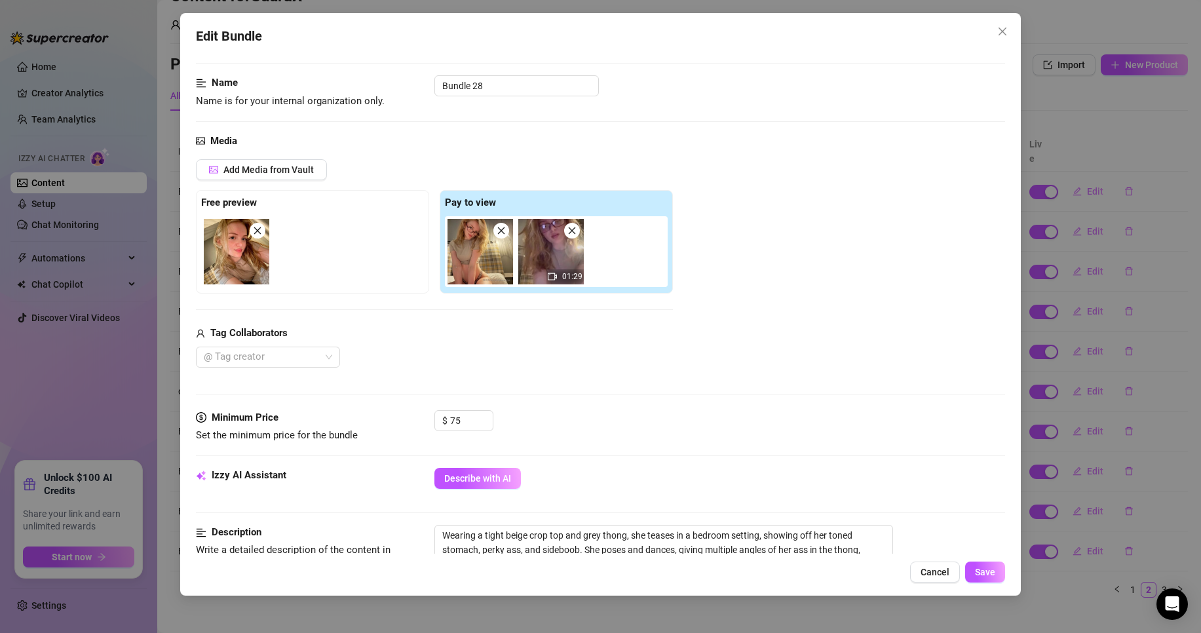
click at [560, 250] on img at bounding box center [551, 252] width 66 height 66
click at [1001, 25] on button "Close" at bounding box center [1002, 31] width 21 height 21
